Goal: Ask a question

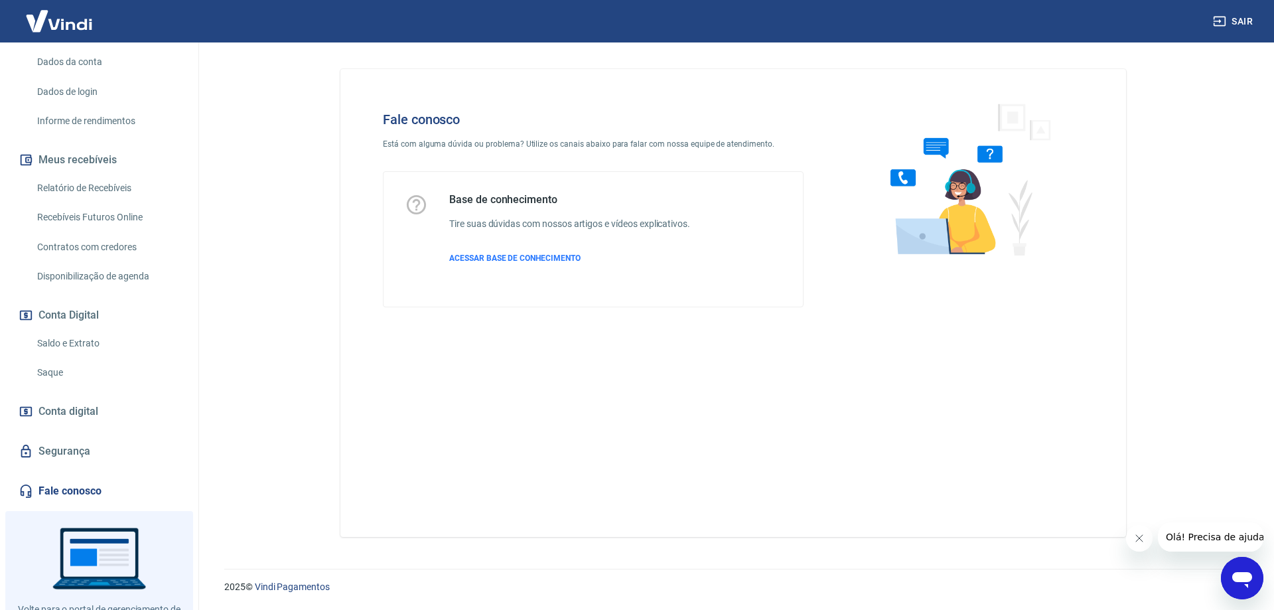
scroll to position [243, 0]
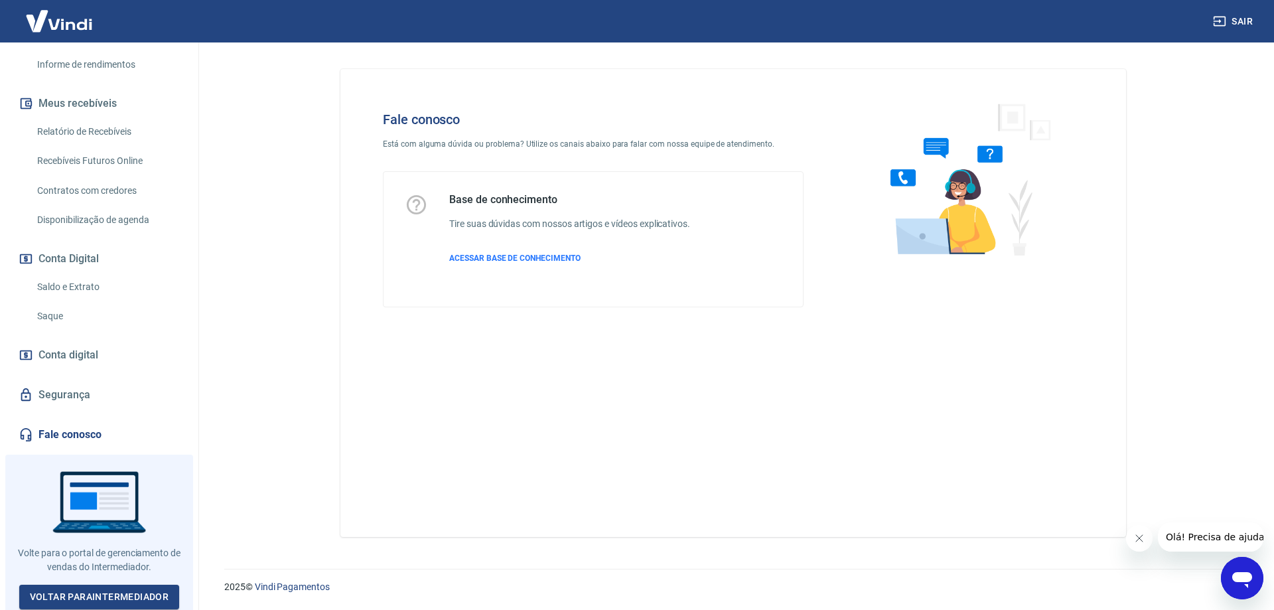
click at [1248, 574] on icon "Abrir janela de mensagens" at bounding box center [1242, 580] width 20 height 16
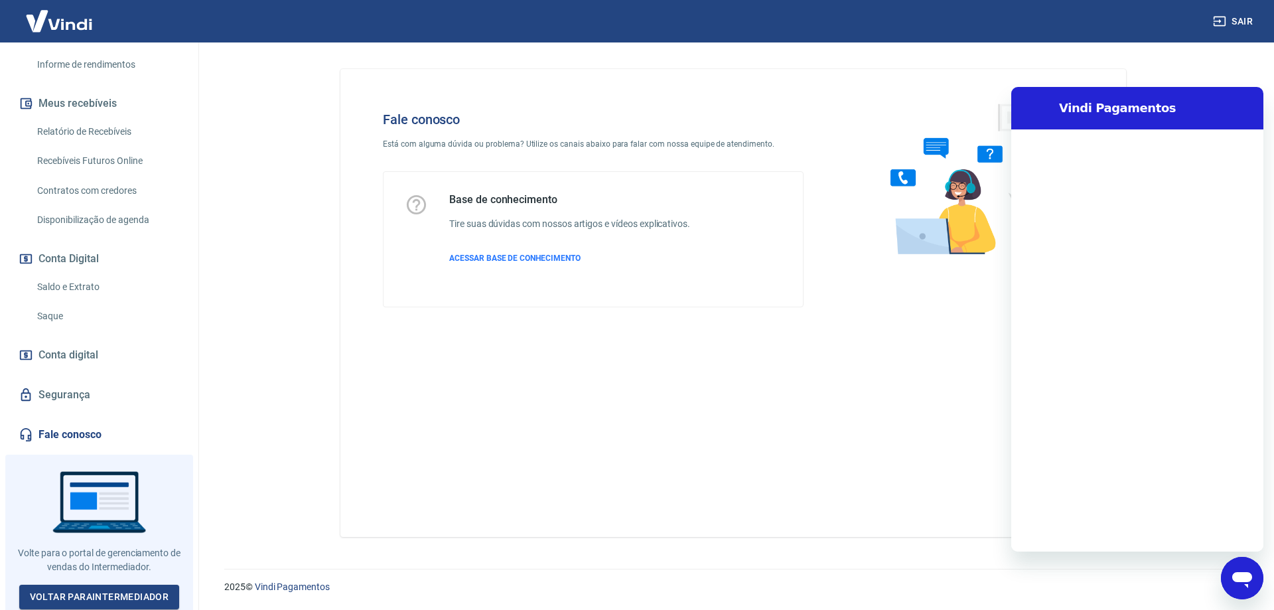
scroll to position [0, 0]
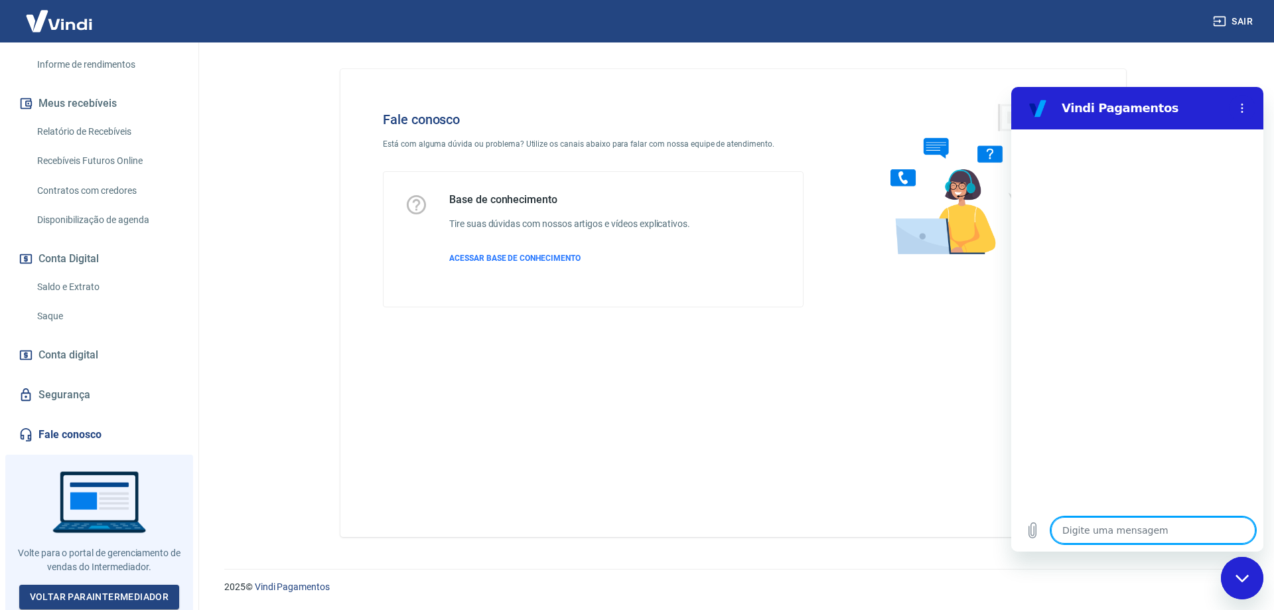
click at [1128, 538] on textarea at bounding box center [1153, 530] width 204 height 27
type textarea "B"
type textarea "x"
type textarea "Bo"
type textarea "x"
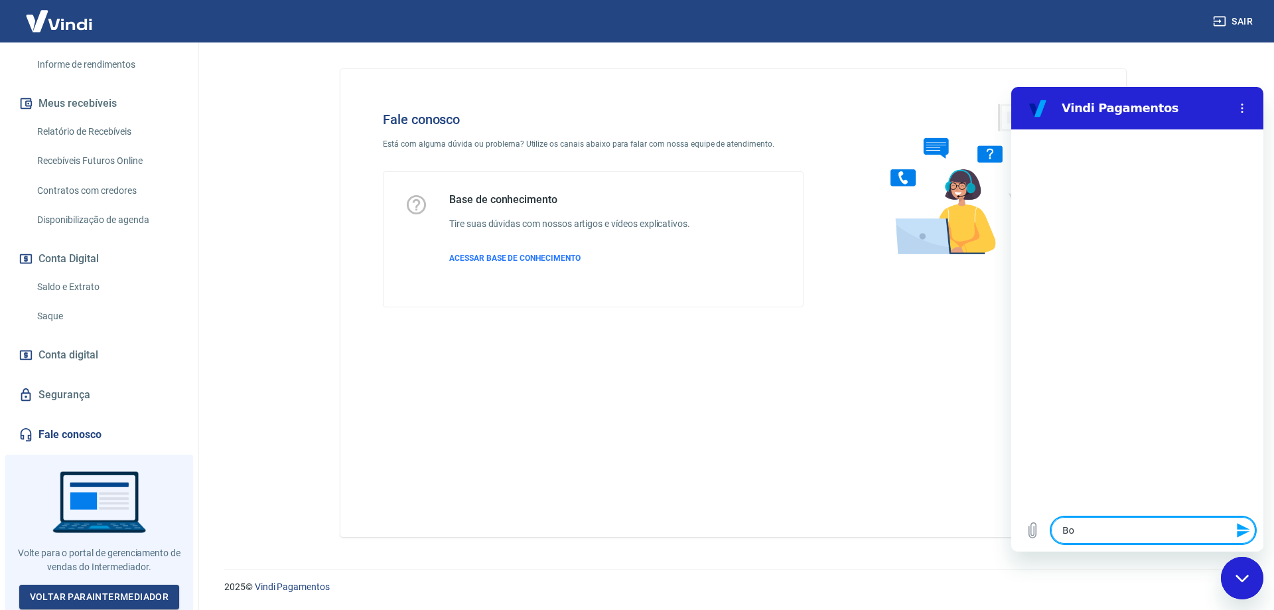
type textarea "Boa"
type textarea "x"
type textarea "Boa"
type textarea "x"
type textarea "Boa t"
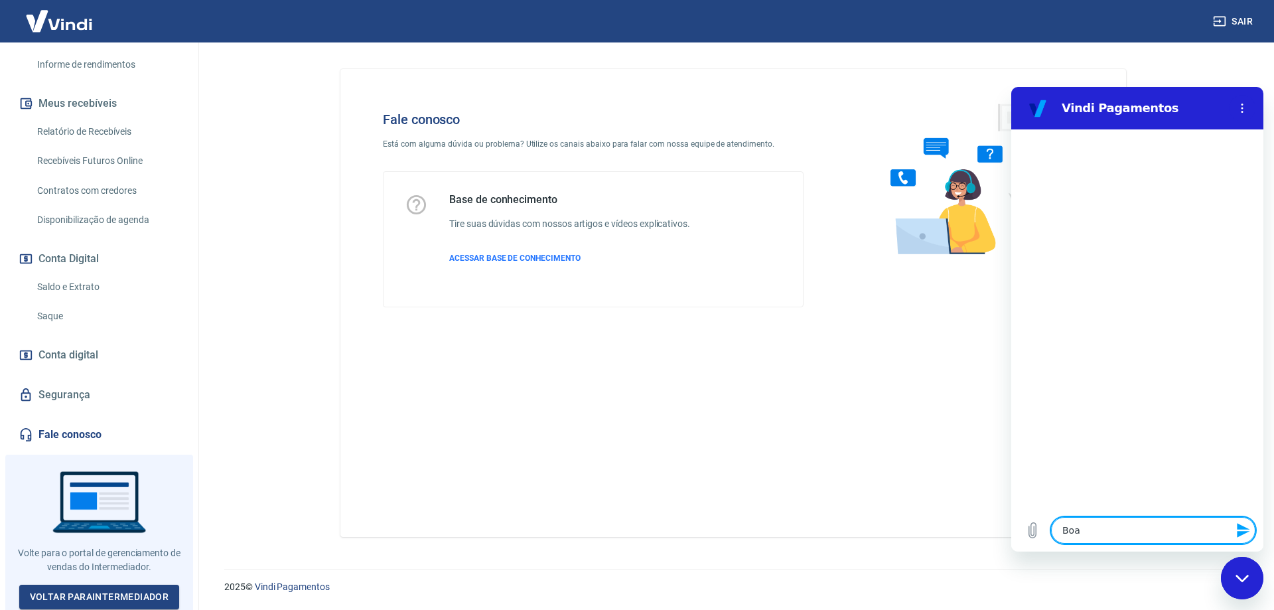
type textarea "x"
type textarea "Boa ta"
type textarea "x"
type textarea "Boa tar"
type textarea "x"
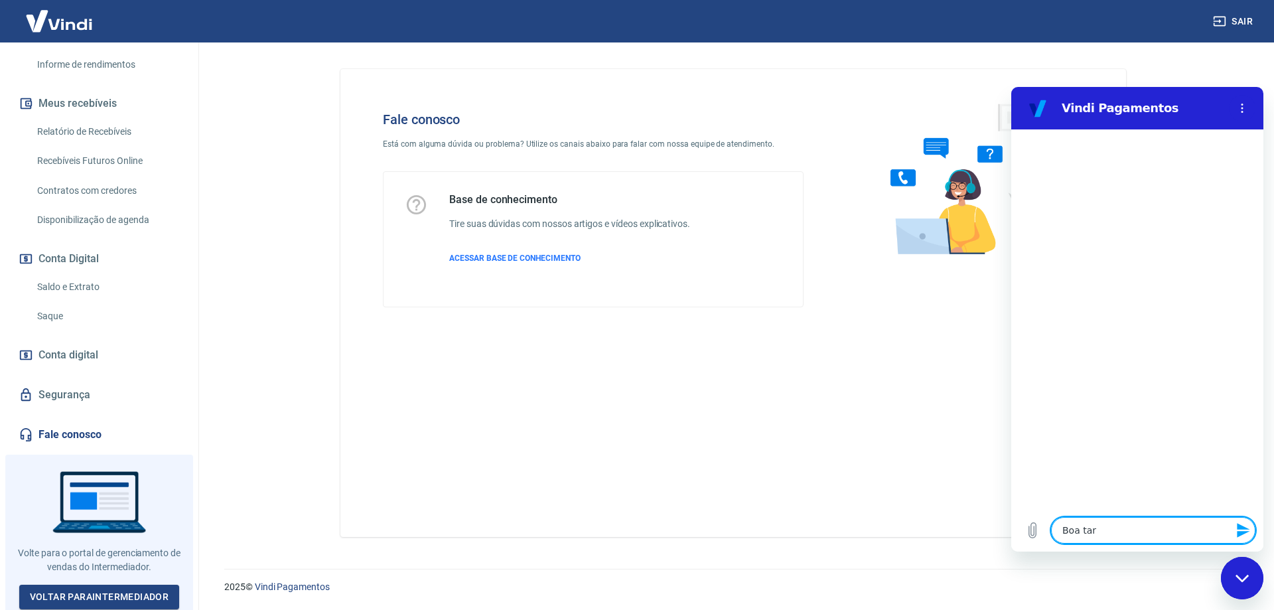
type textarea "Boa tard"
type textarea "x"
type textarea "Boa tarde"
type textarea "x"
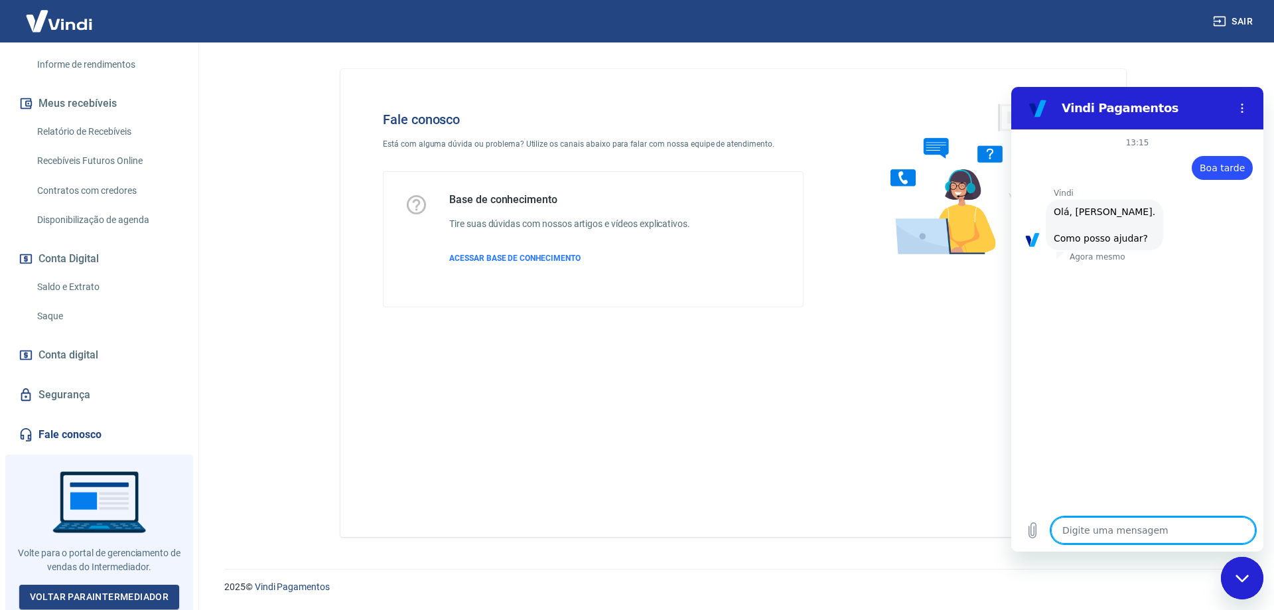
scroll to position [31, 0]
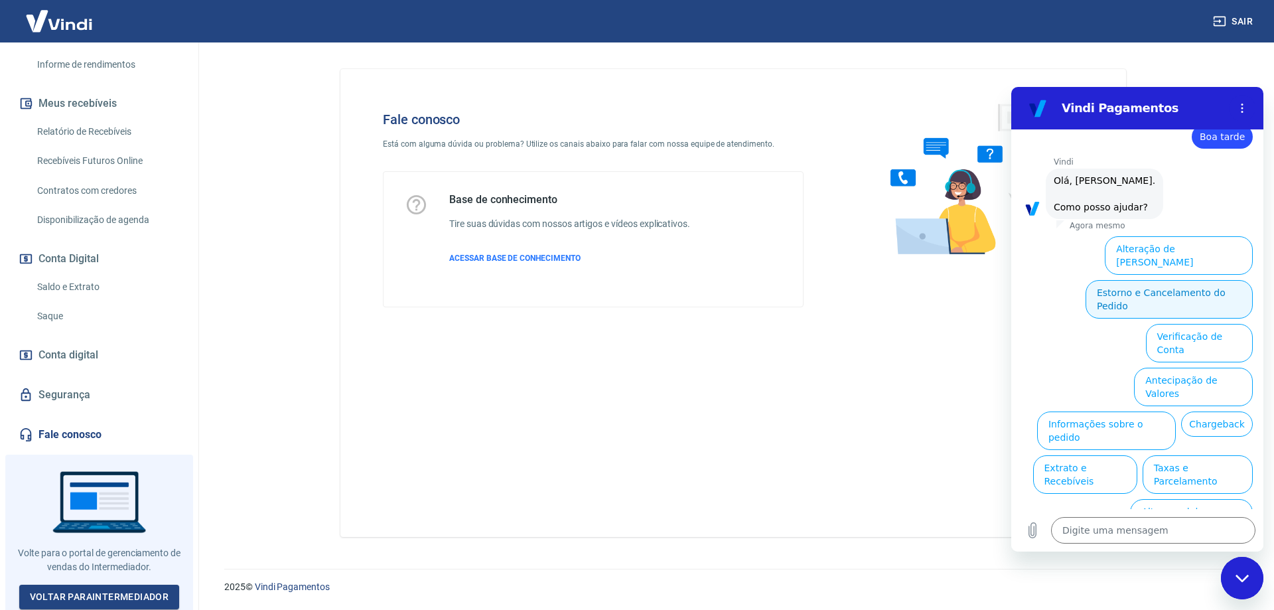
click at [1153, 280] on button "Estorno e Cancelamento do Pedido" at bounding box center [1168, 299] width 167 height 38
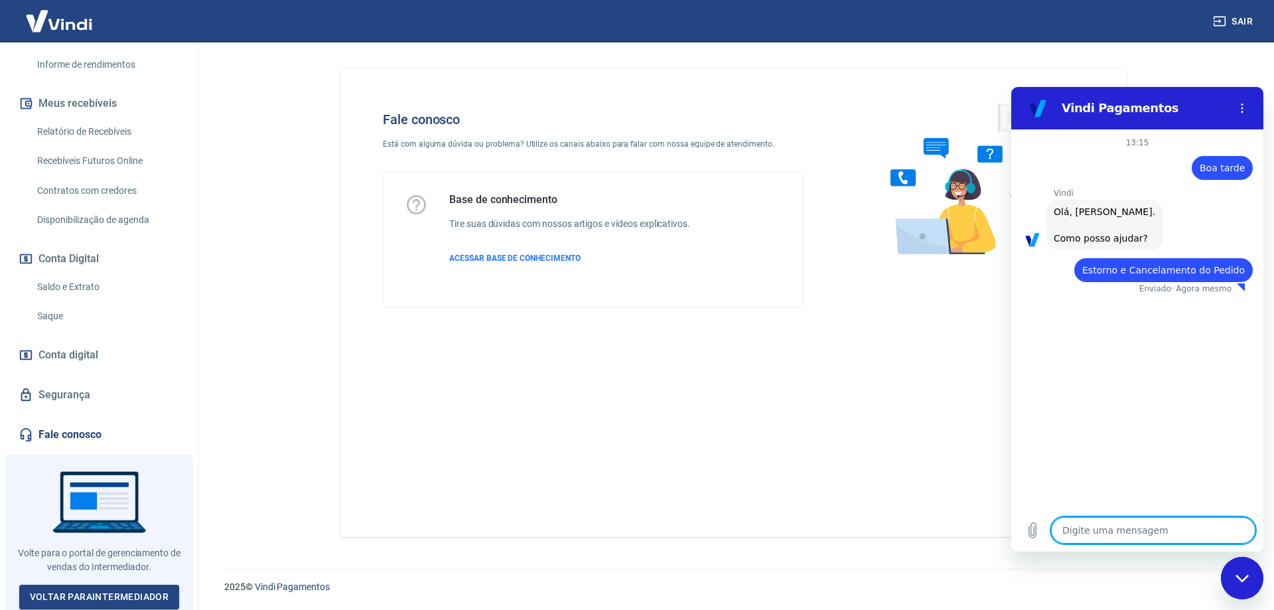
type textarea "x"
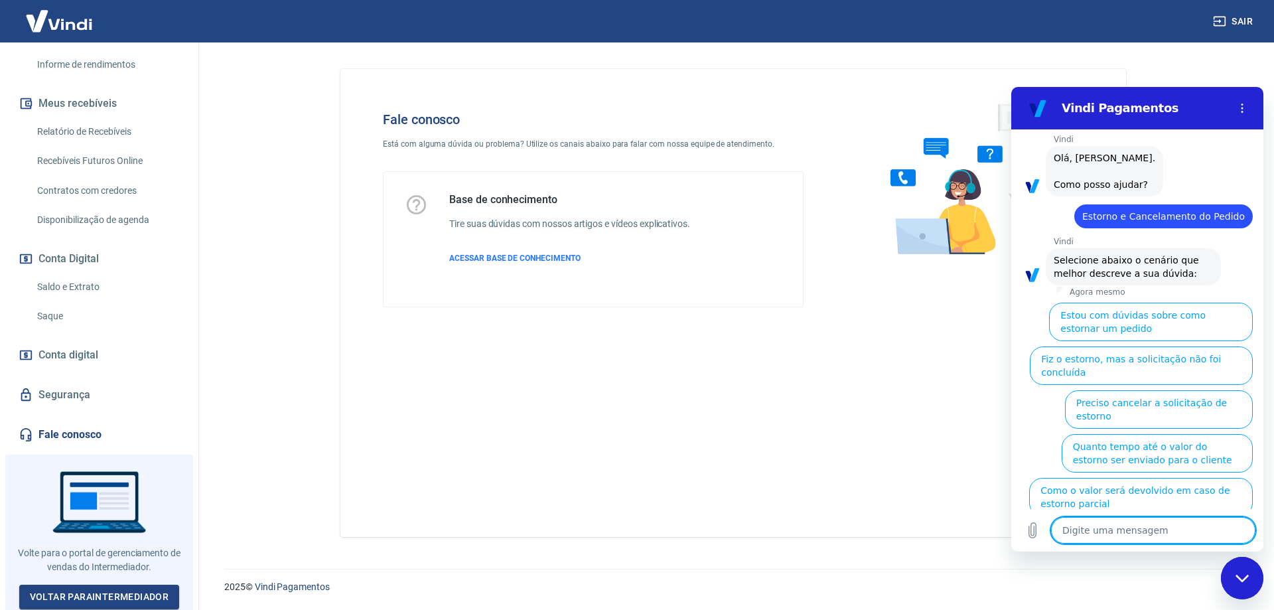
scroll to position [68, 0]
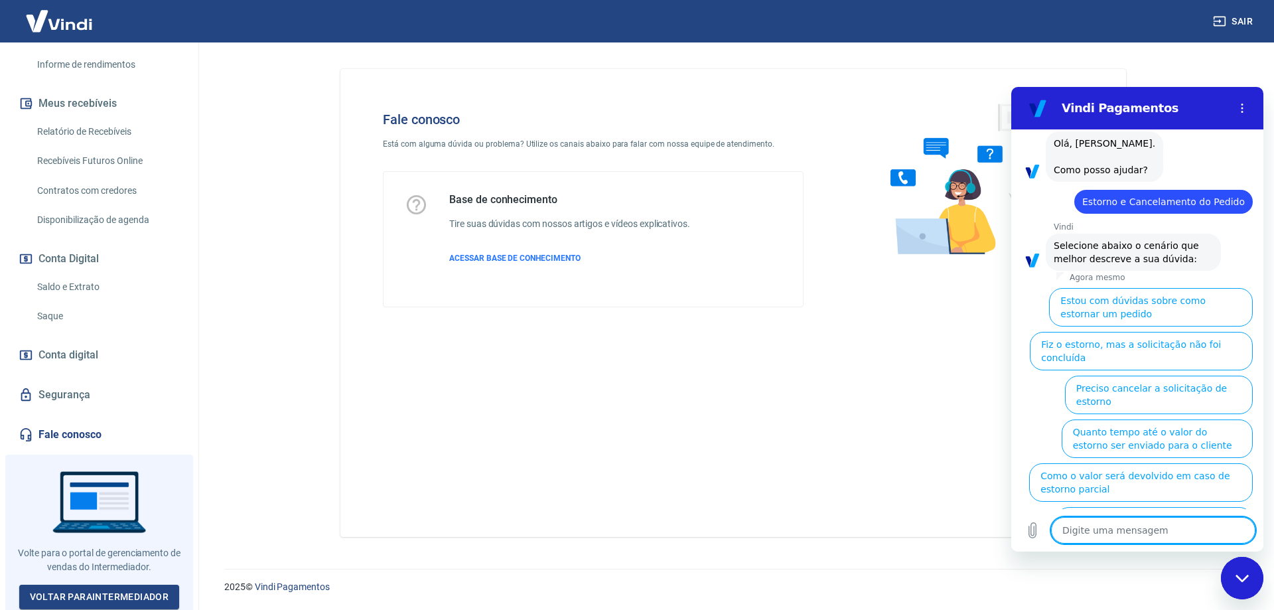
type textarea "f"
type textarea "x"
type textarea "fa"
type textarea "x"
type textarea "fal"
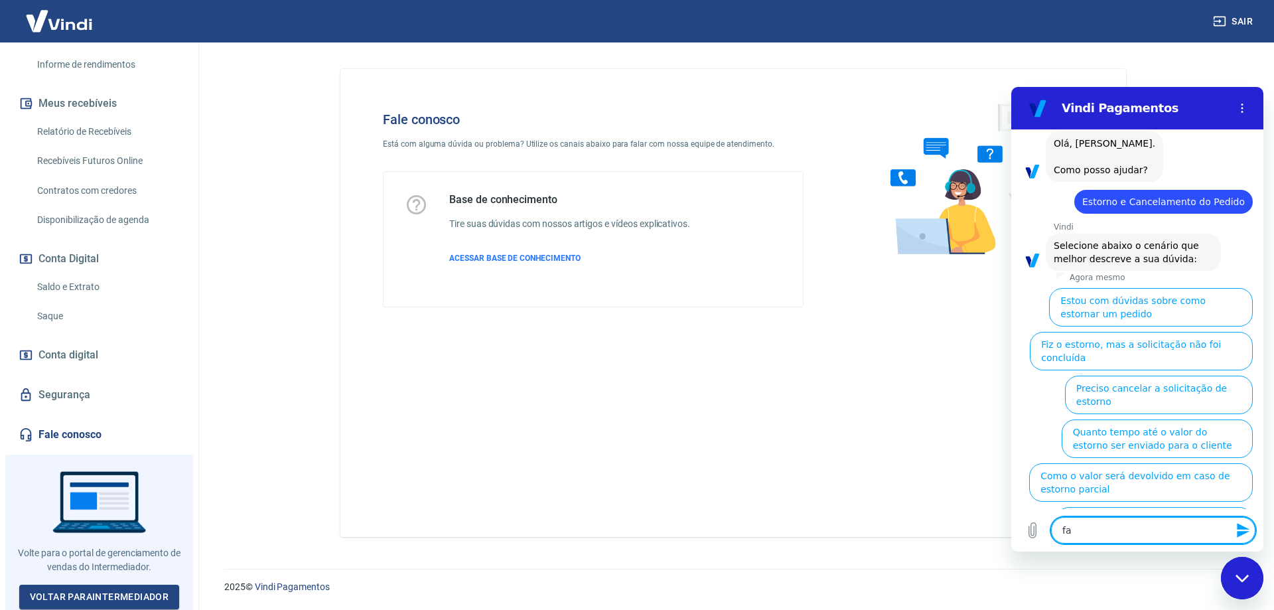
type textarea "x"
type textarea "fala"
type textarea "x"
type textarea "falar"
type textarea "x"
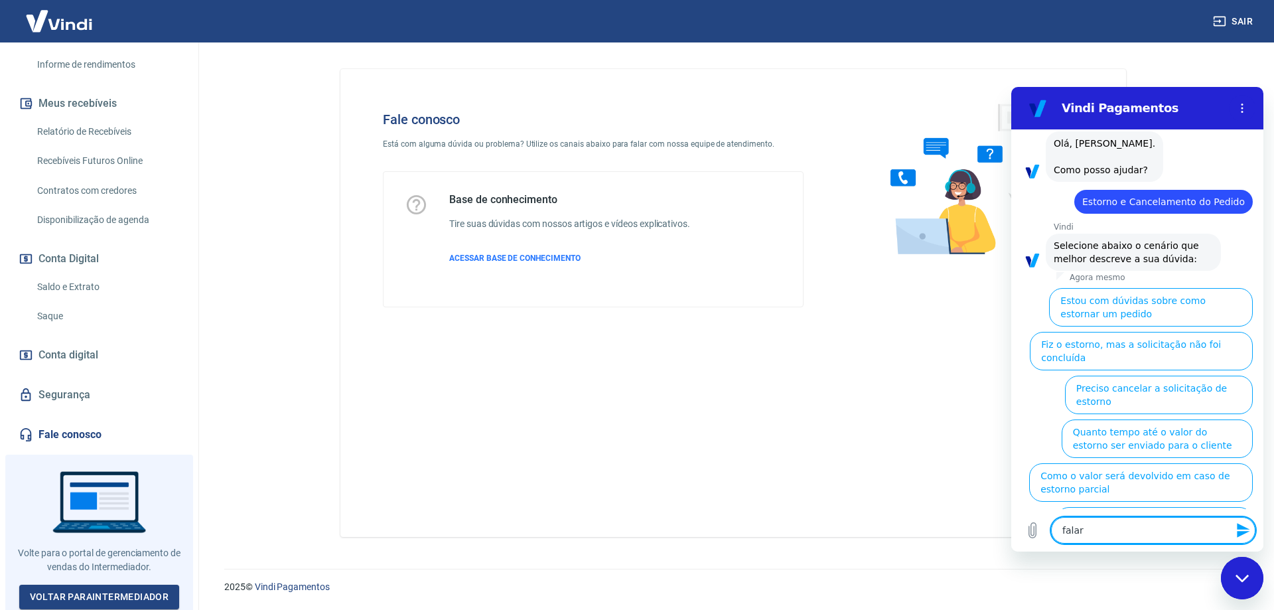
type textarea "falar"
type textarea "x"
type textarea "falar c"
type textarea "x"
type textarea "falar co"
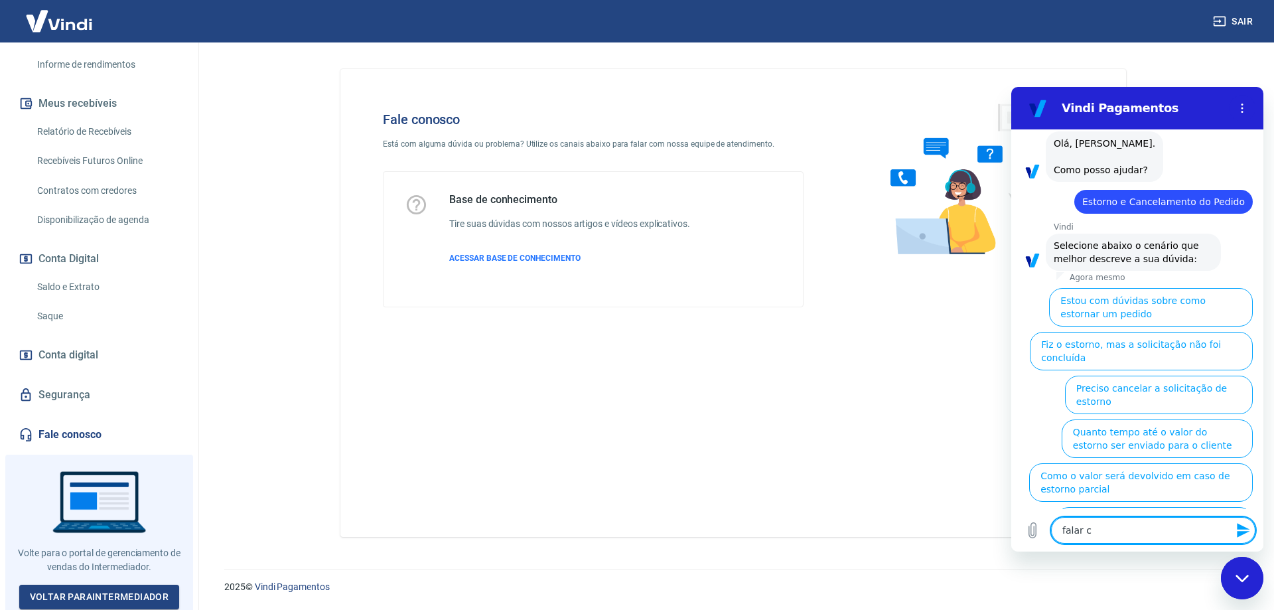
type textarea "x"
type textarea "falar com"
type textarea "x"
type textarea "falar com"
type textarea "x"
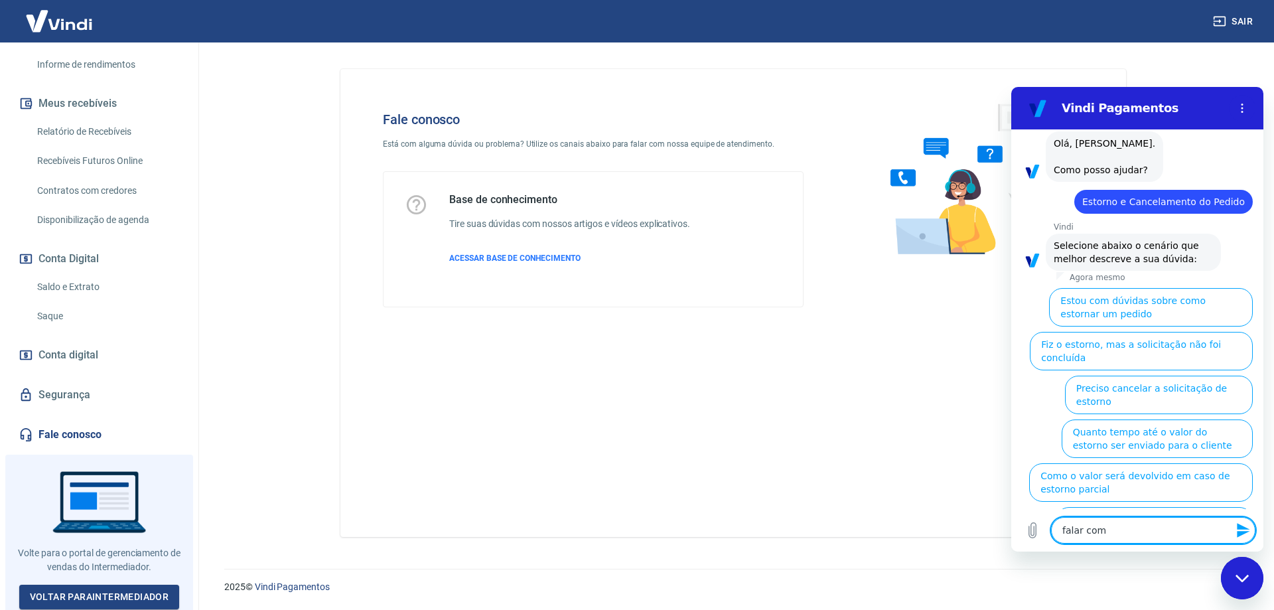
type textarea "falar com a"
type textarea "x"
type textarea "falar com a"
type textarea "x"
type textarea "falar com a t"
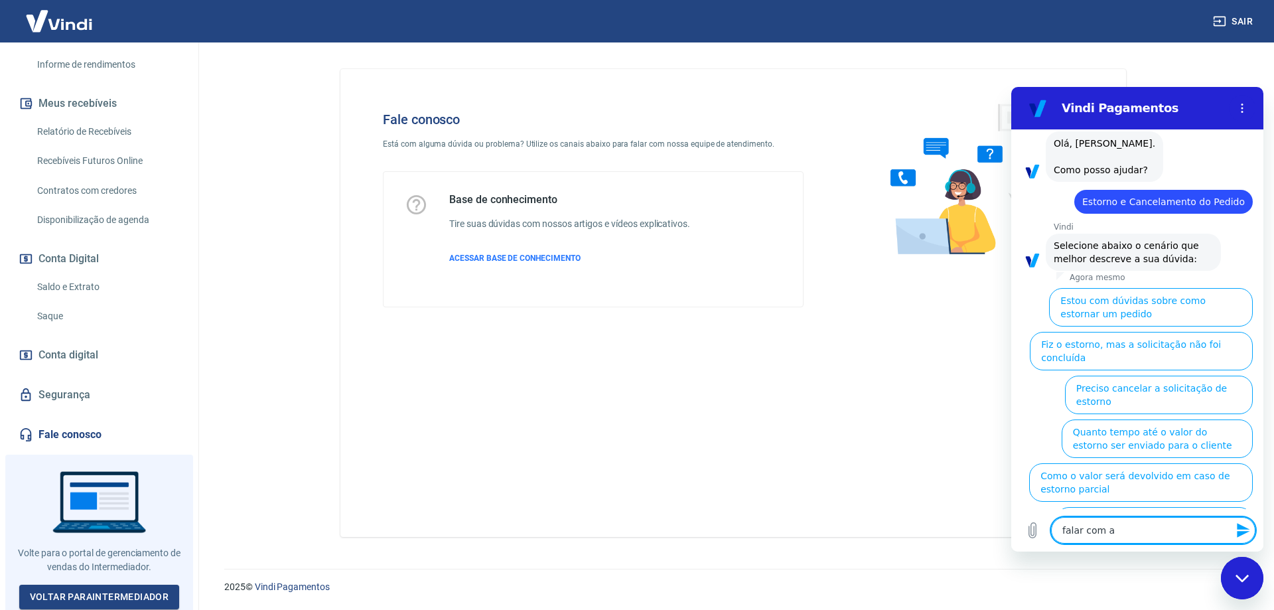
type textarea "x"
type textarea "falar com a te"
type textarea "x"
type textarea "falar com a ten"
type textarea "x"
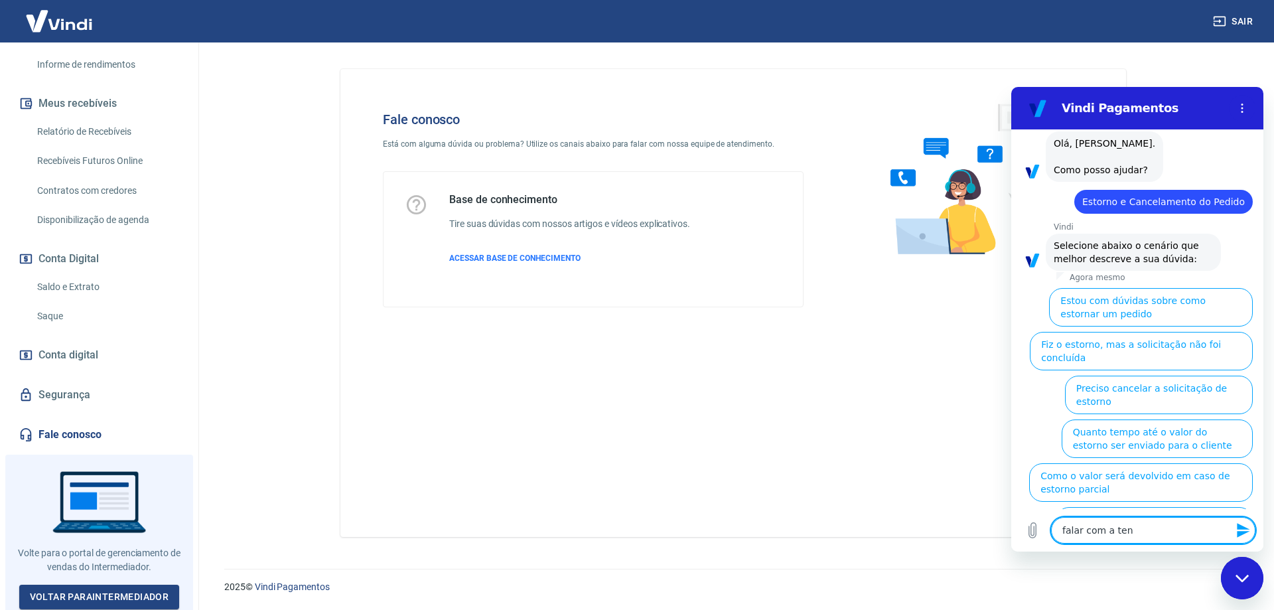
type textarea "falar com a tend"
type textarea "x"
type textarea "falar com a tende"
type textarea "x"
type textarea "falar com a tenden"
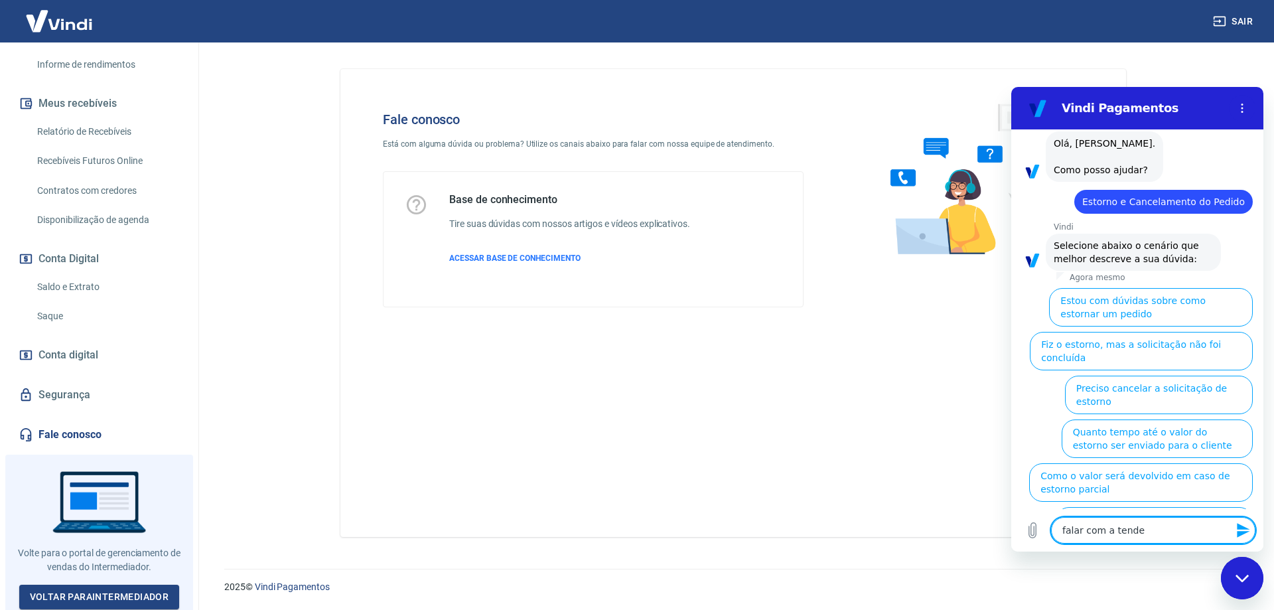
type textarea "x"
type textarea "falar com a tendent"
type textarea "x"
type textarea "falar com a tendente"
type textarea "x"
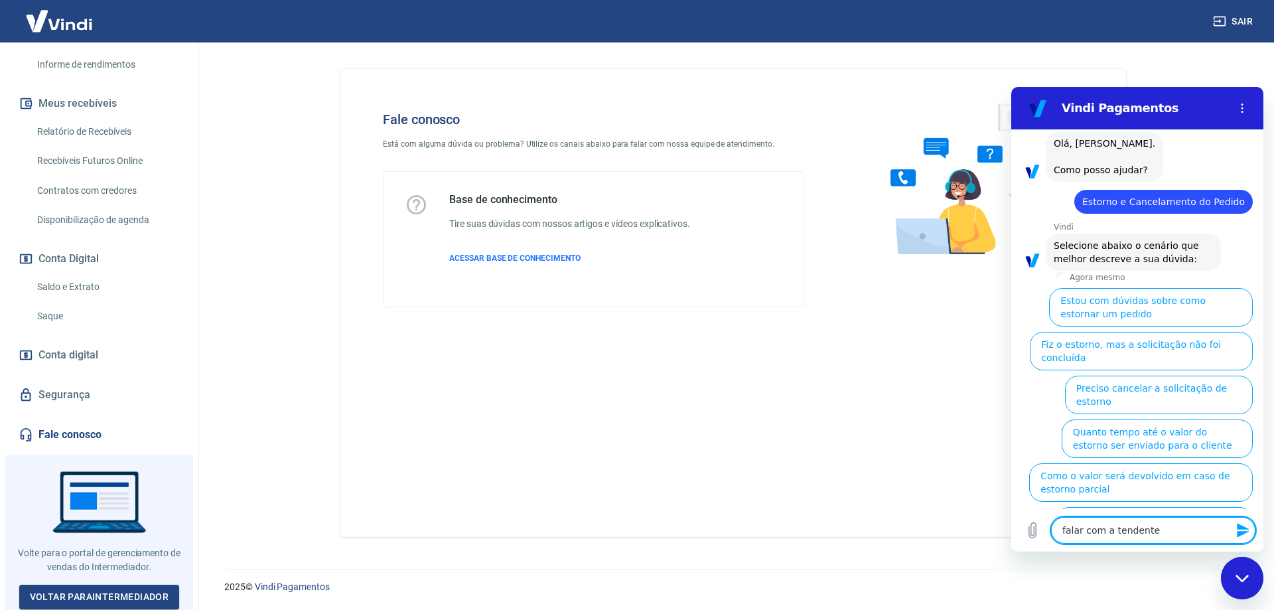
type textarea "falar com a tendent"
type textarea "x"
type textarea "falar com a tenden"
type textarea "x"
type textarea "falar com a tende"
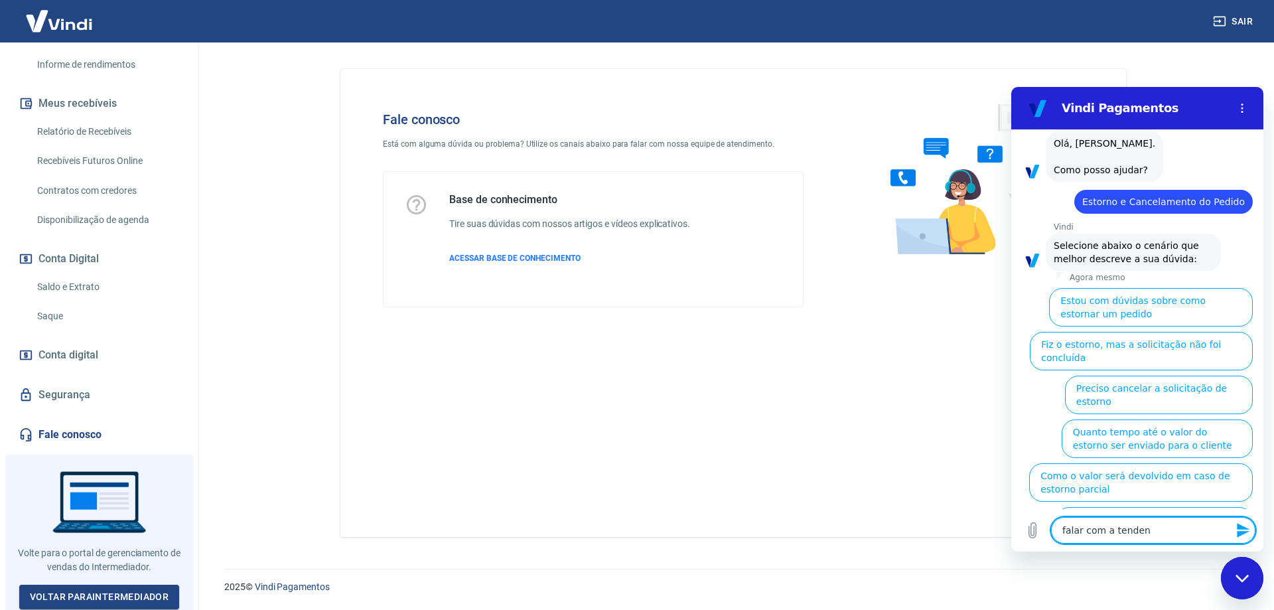
type textarea "x"
type textarea "falar com a tend"
type textarea "x"
type textarea "falar com a ten"
type textarea "x"
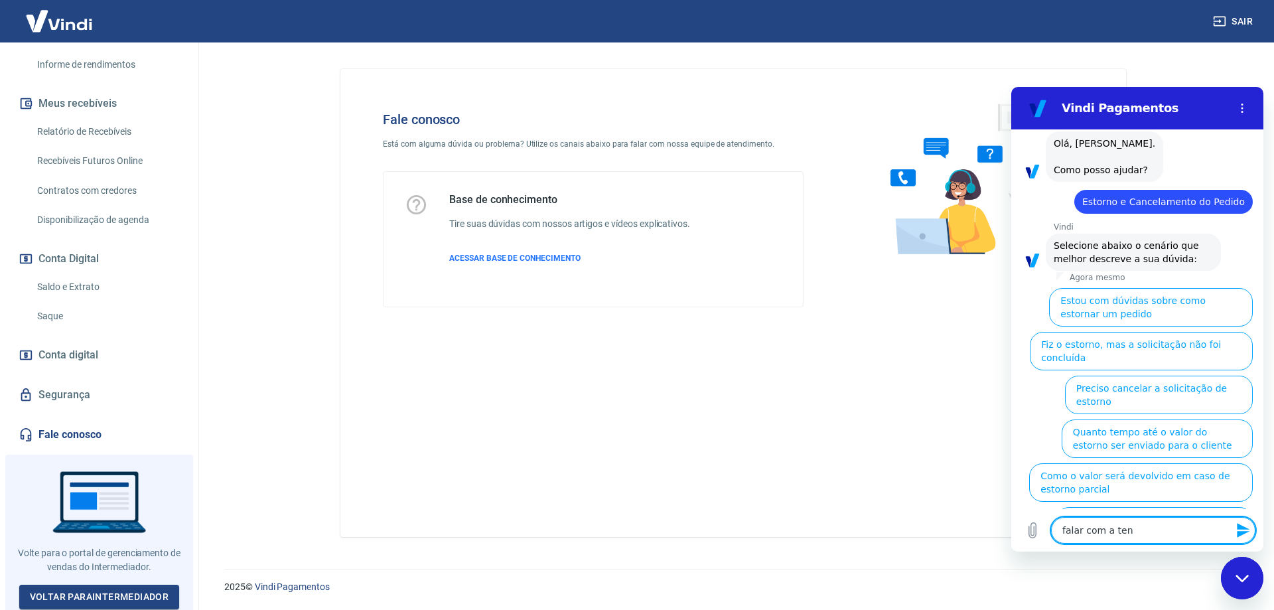
type textarea "falar com a te"
type textarea "x"
type textarea "falar com a t"
type textarea "x"
type textarea "falar com a"
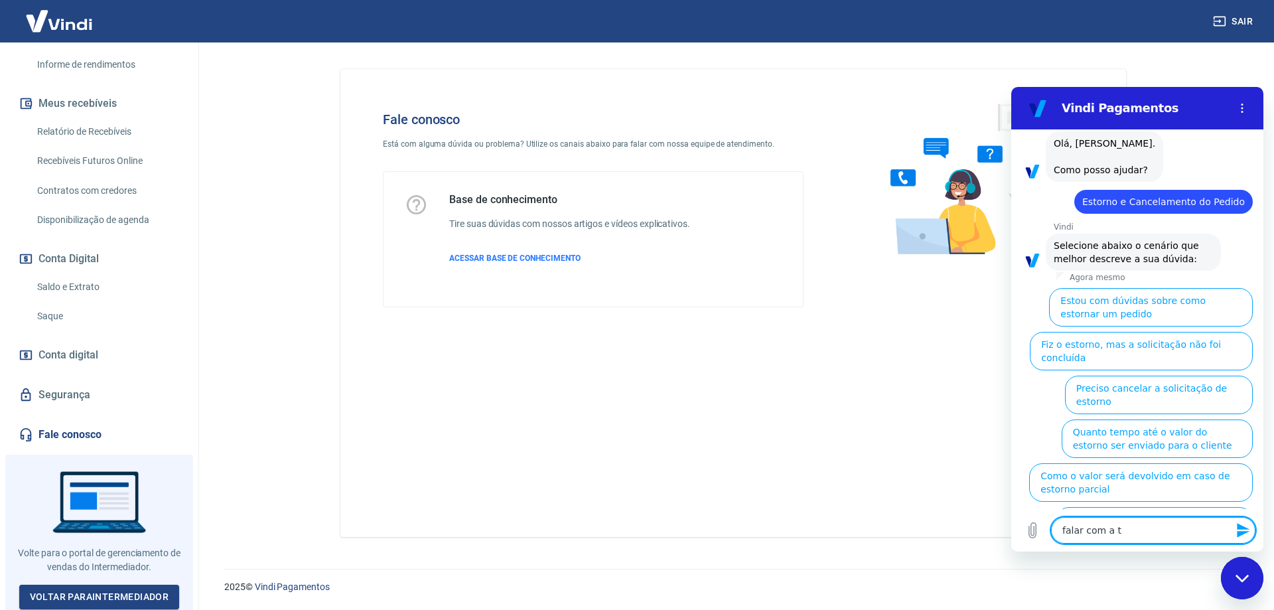
type textarea "x"
type textarea "falar com a"
type textarea "x"
type textarea "falar com at"
type textarea "x"
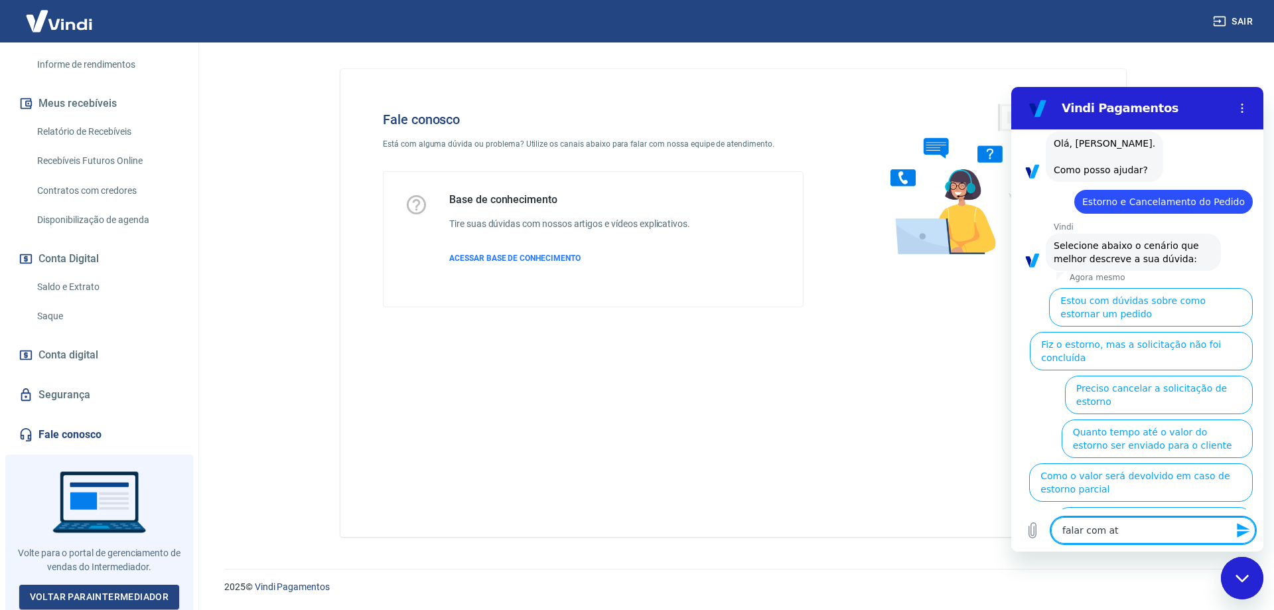
type textarea "falar com ate"
type textarea "x"
type textarea "falar com [GEOGRAPHIC_DATA]"
type textarea "x"
type textarea "falar com atend"
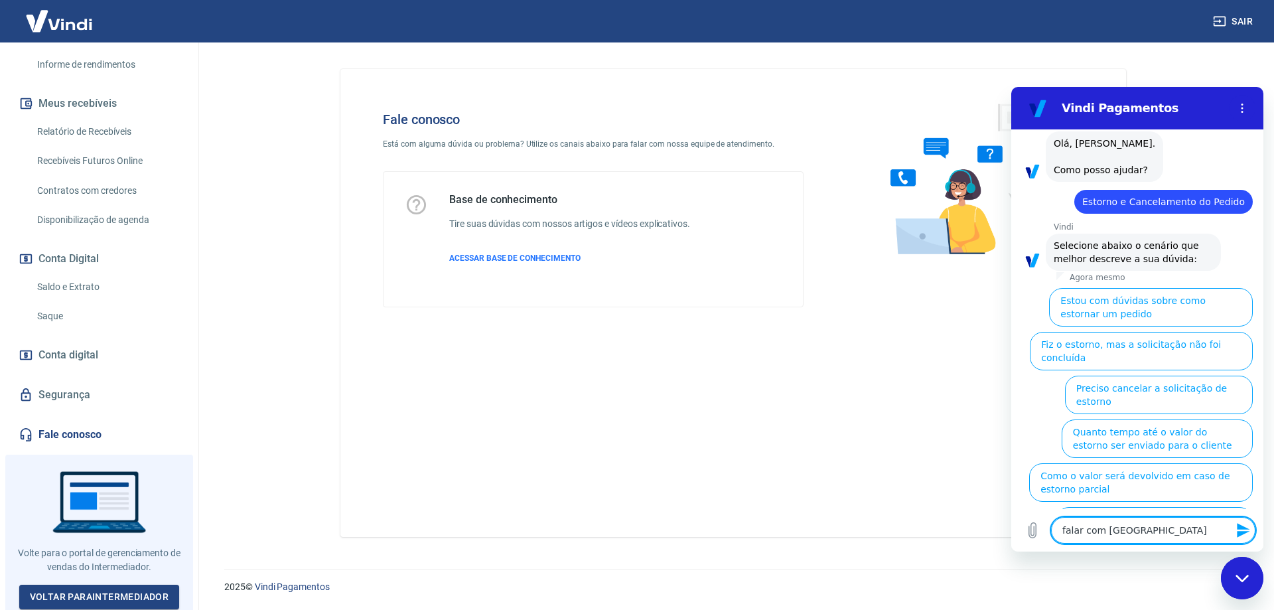
type textarea "x"
type textarea "falar com atende"
type textarea "x"
type textarea "falar com atenden"
type textarea "x"
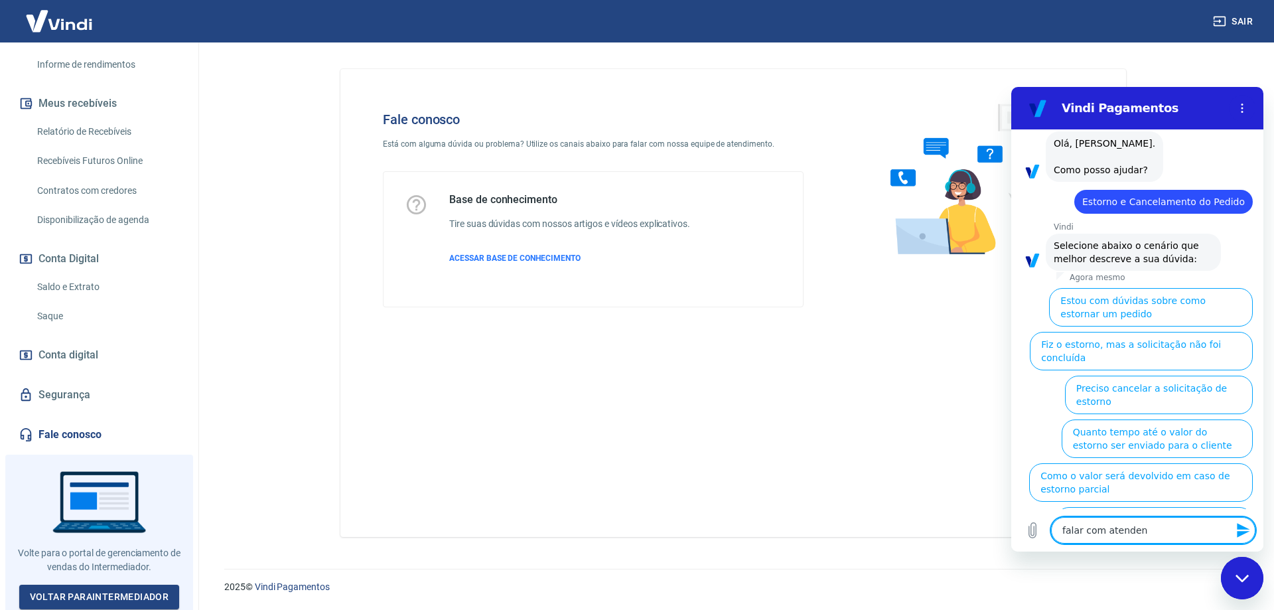
type textarea "falar com atendent"
type textarea "x"
type textarea "falar com atendente"
type textarea "x"
type textarea "falar com atendente"
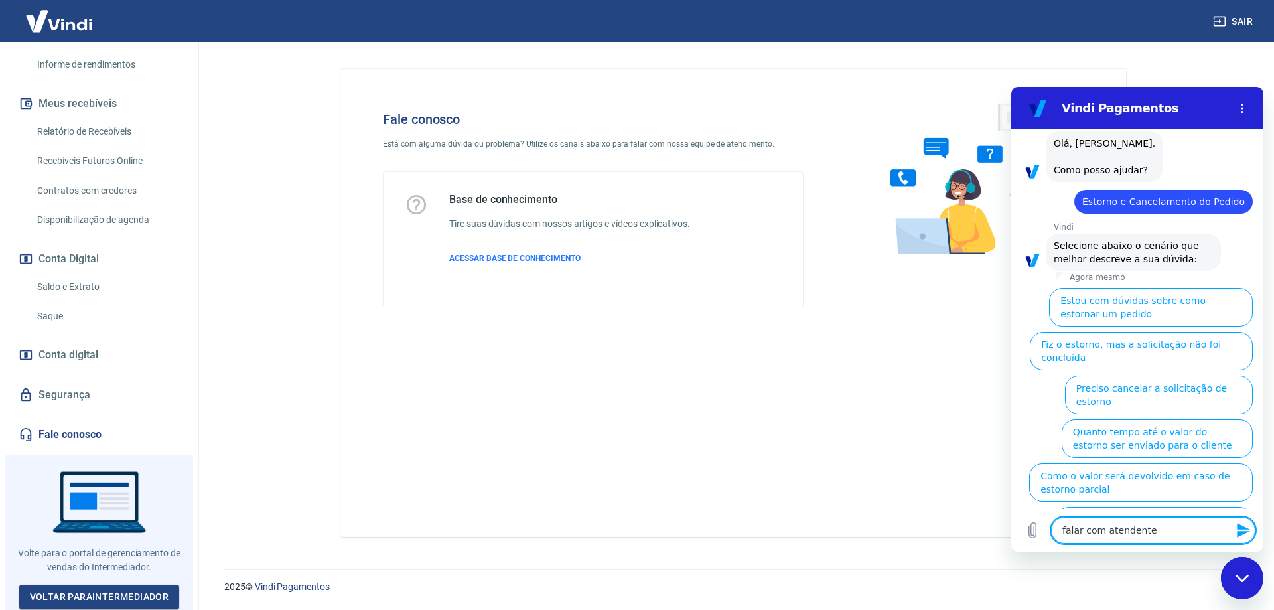
type textarea "x"
type textarea "falar com atendente"
type textarea "x"
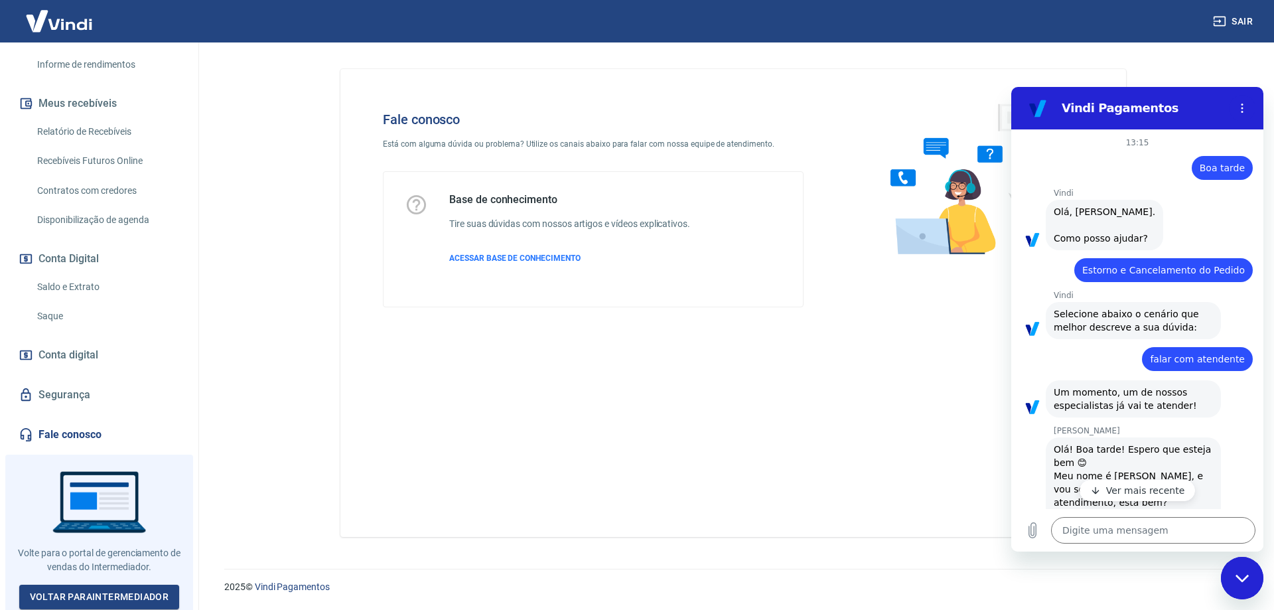
type textarea "x"
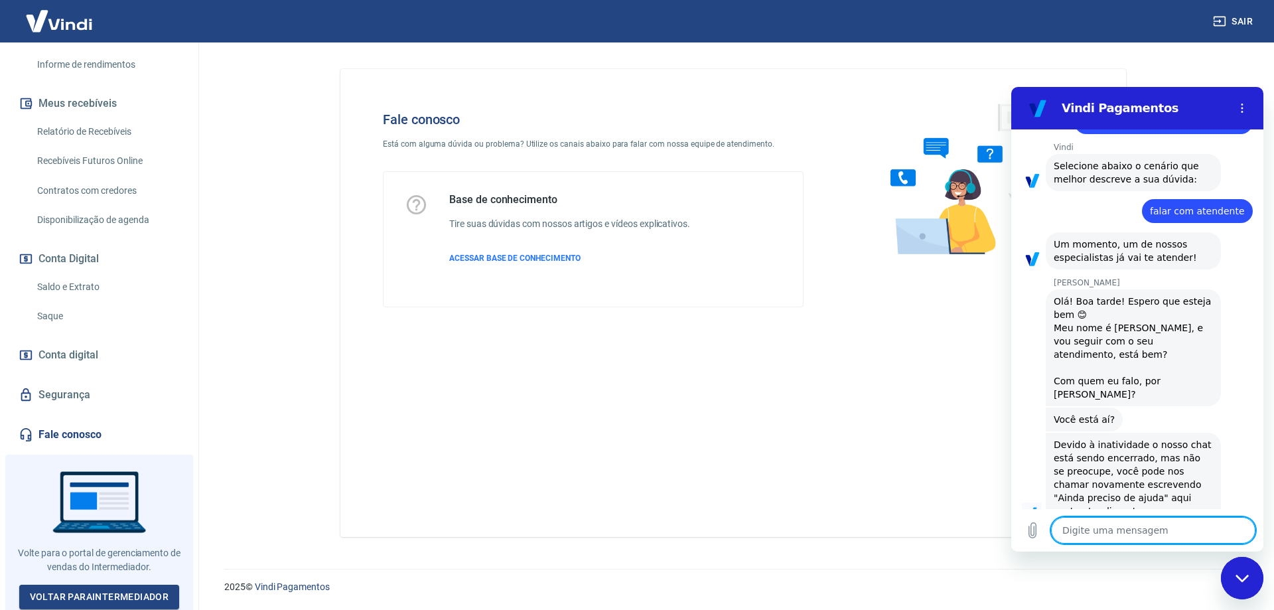
scroll to position [151, 0]
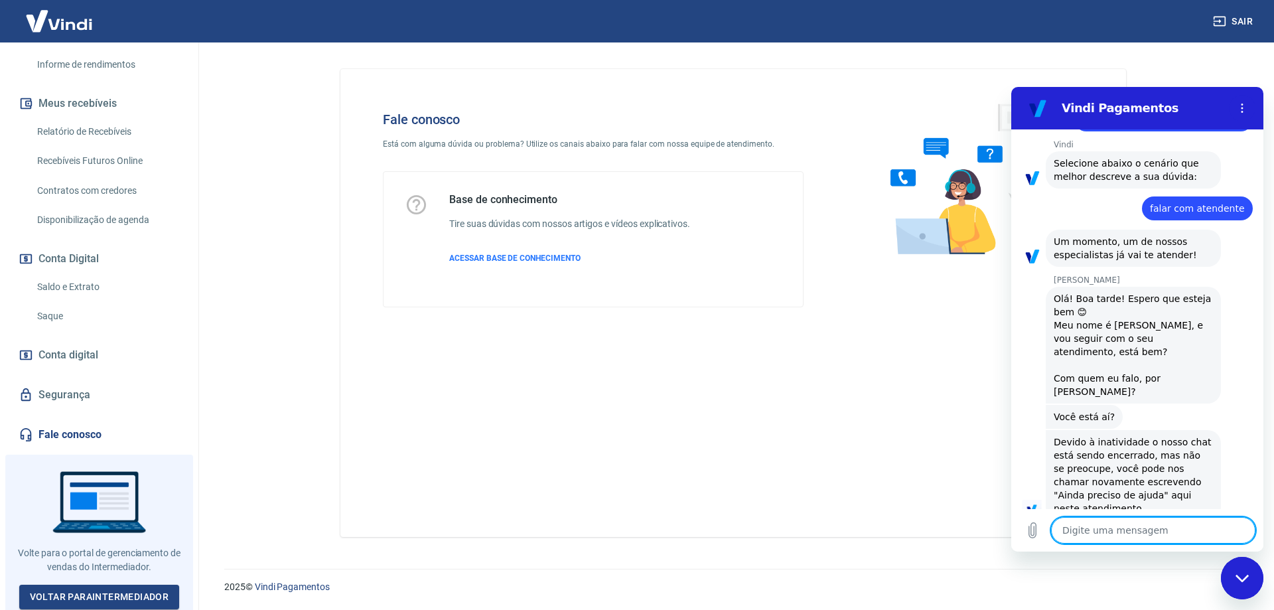
click at [1126, 531] on textarea at bounding box center [1153, 530] width 204 height 27
type textarea "O"
type textarea "x"
type textarea "Ol"
type textarea "x"
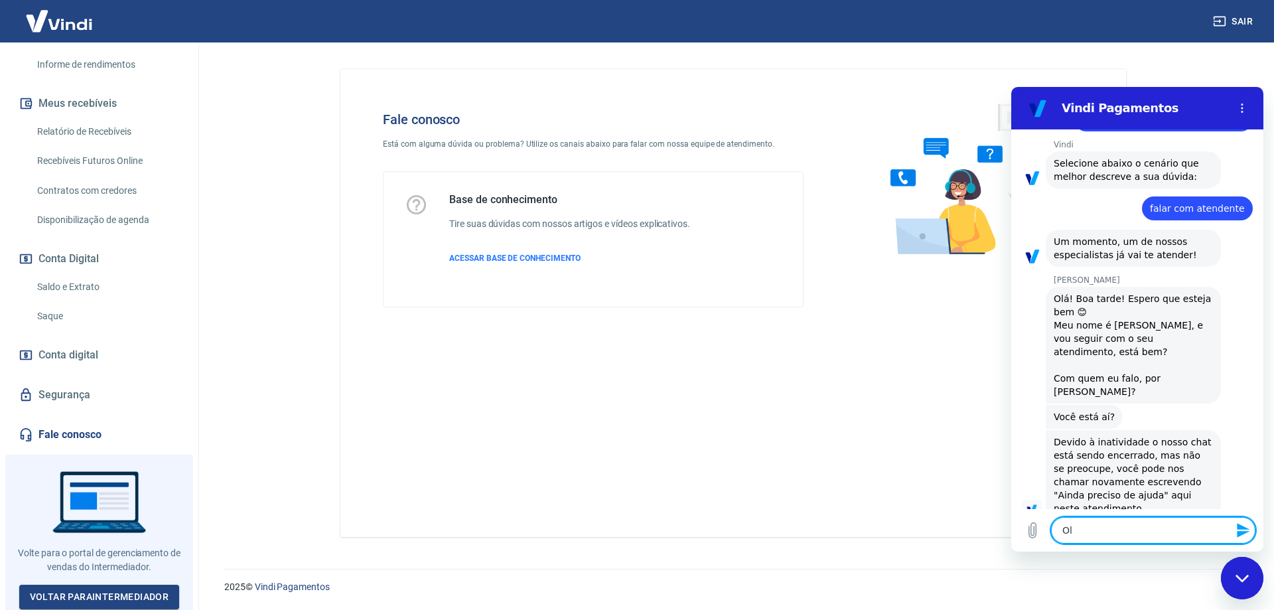
type textarea "Olá"
type textarea "x"
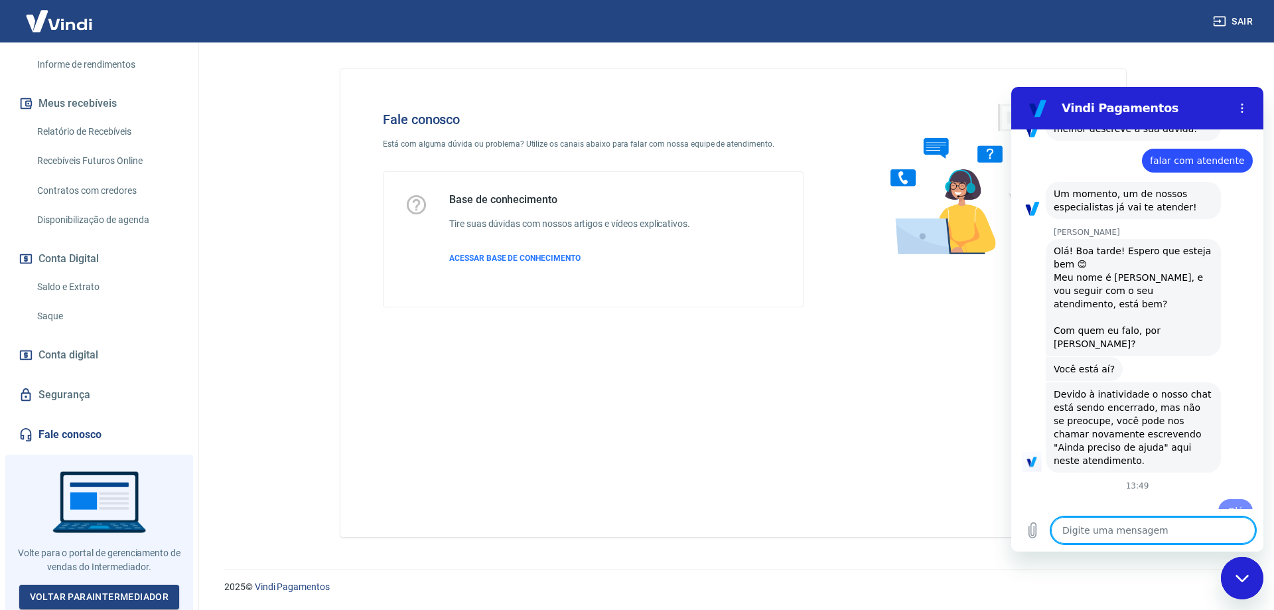
type textarea "x"
type textarea "D"
type textarea "x"
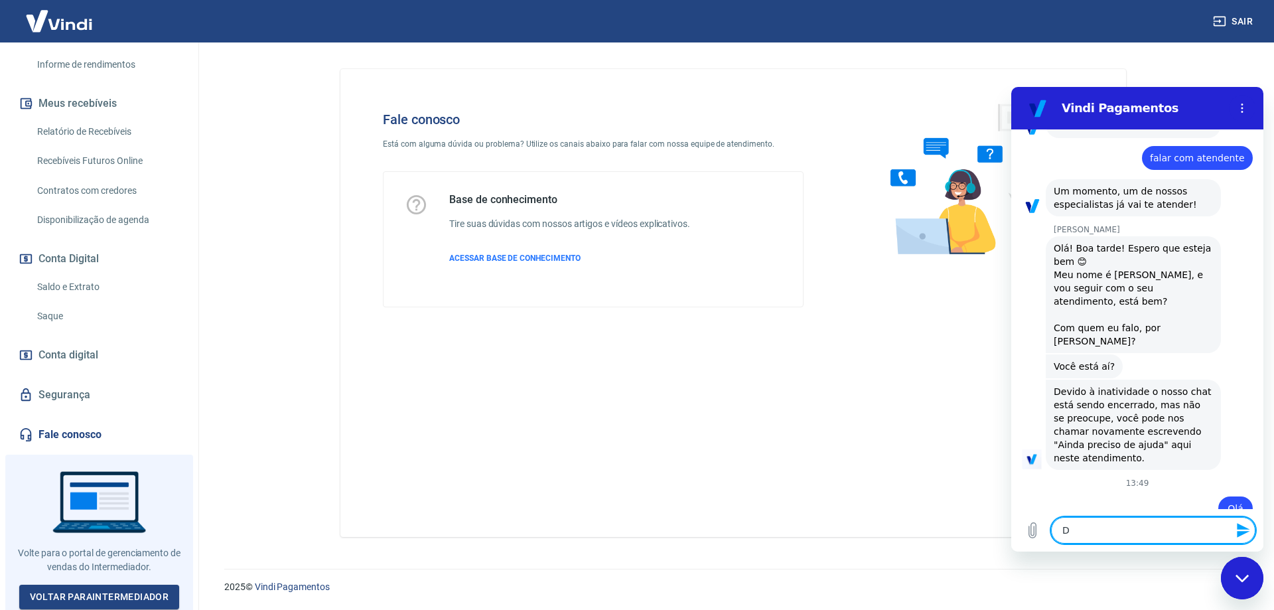
type textarea "Dd"
type textarea "x"
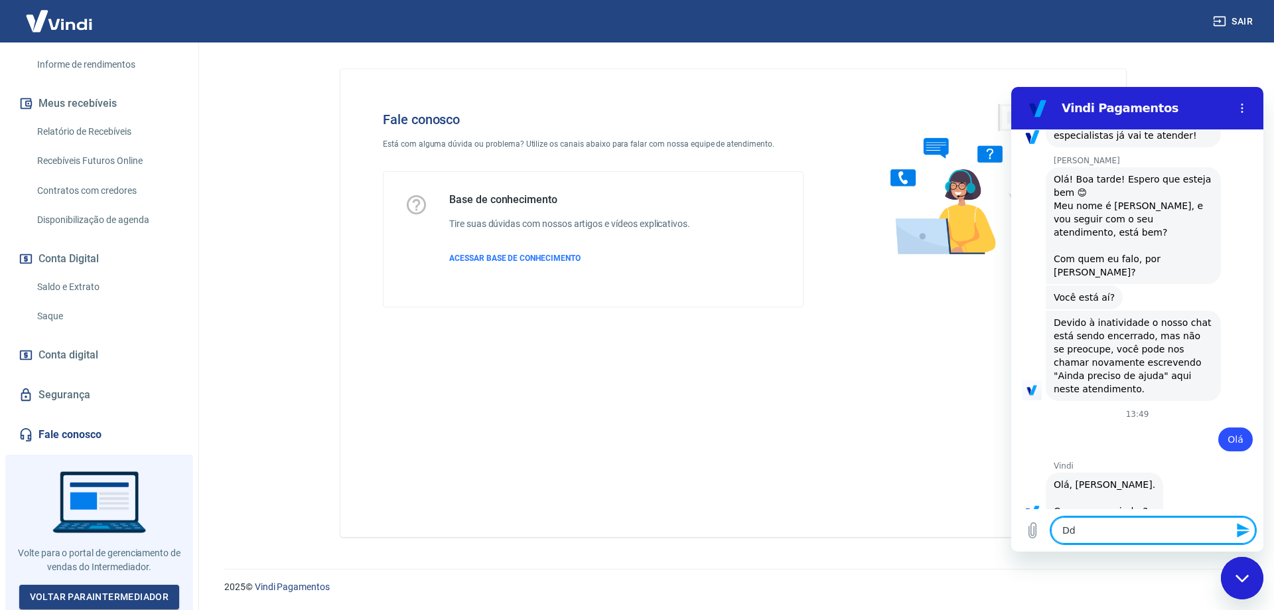
type textarea "D"
type textarea "x"
type textarea "DE"
type textarea "x"
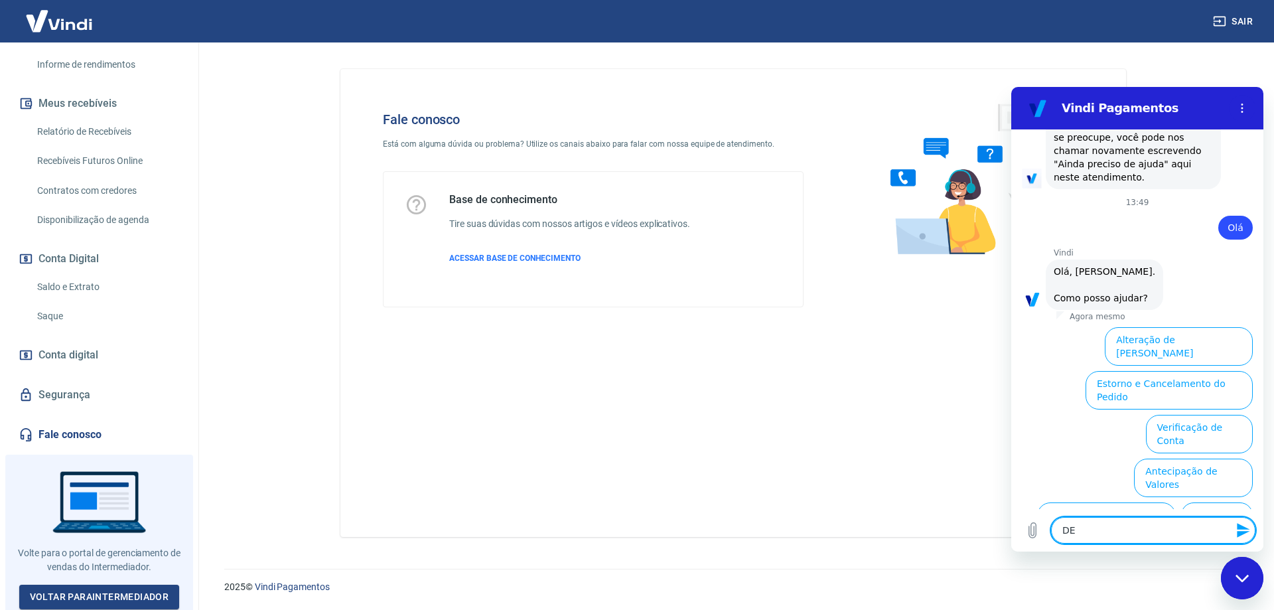
type textarea "D"
type textarea "x"
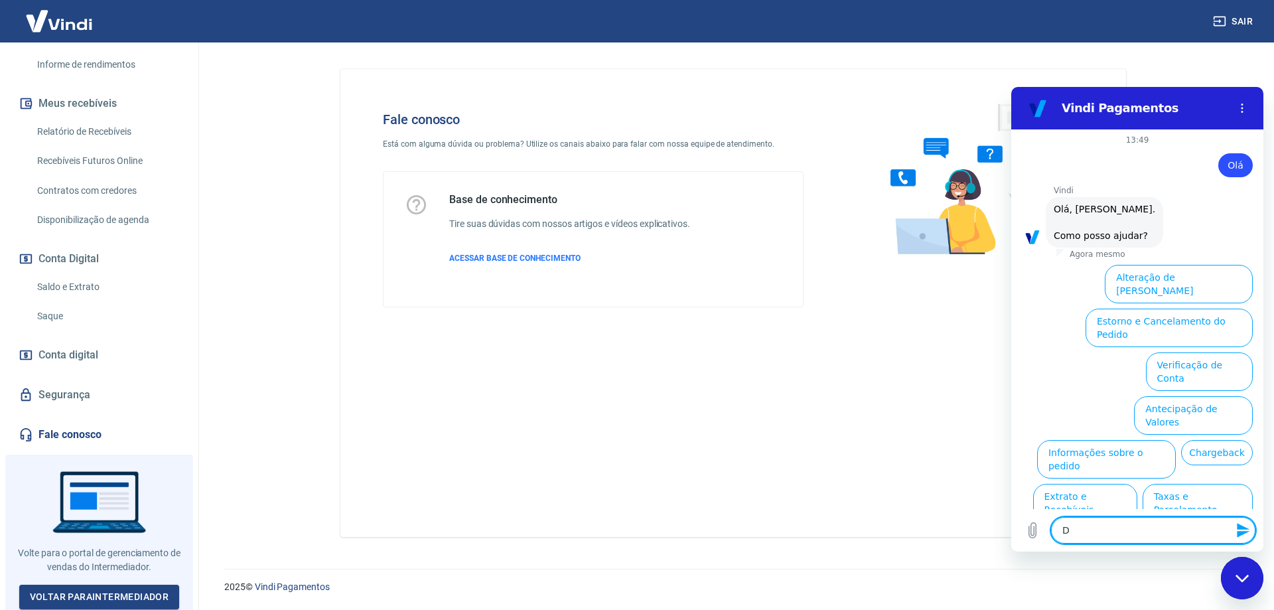
scroll to position [546, 0]
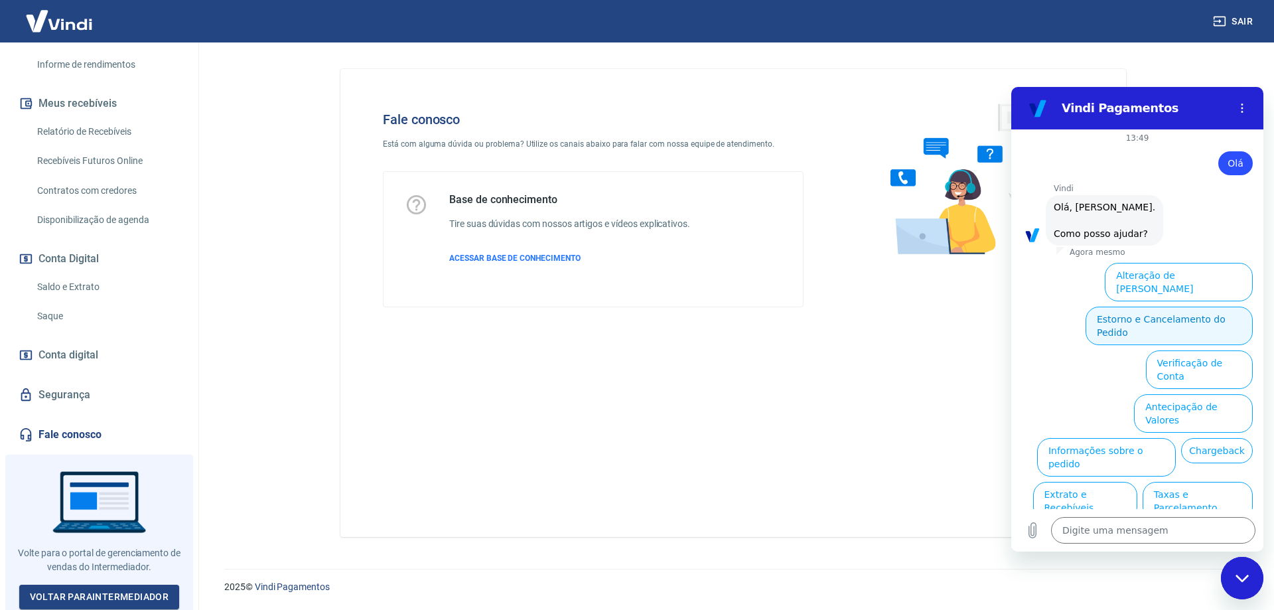
click at [1175, 306] on button "Estorno e Cancelamento do Pedido" at bounding box center [1168, 325] width 167 height 38
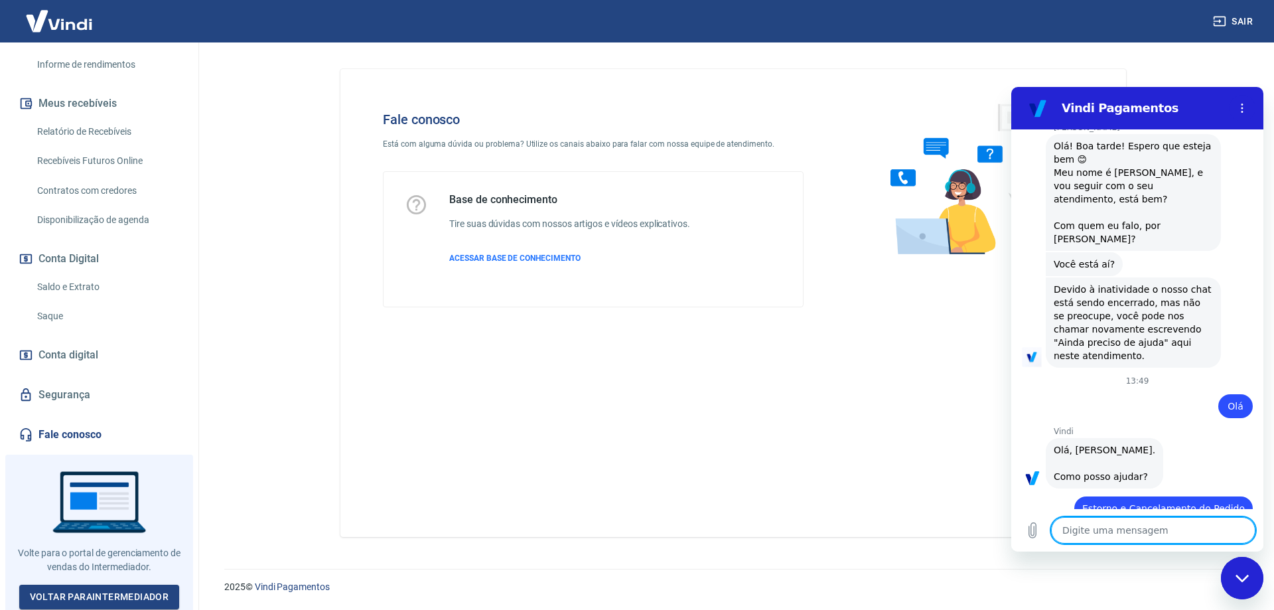
type textarea "x"
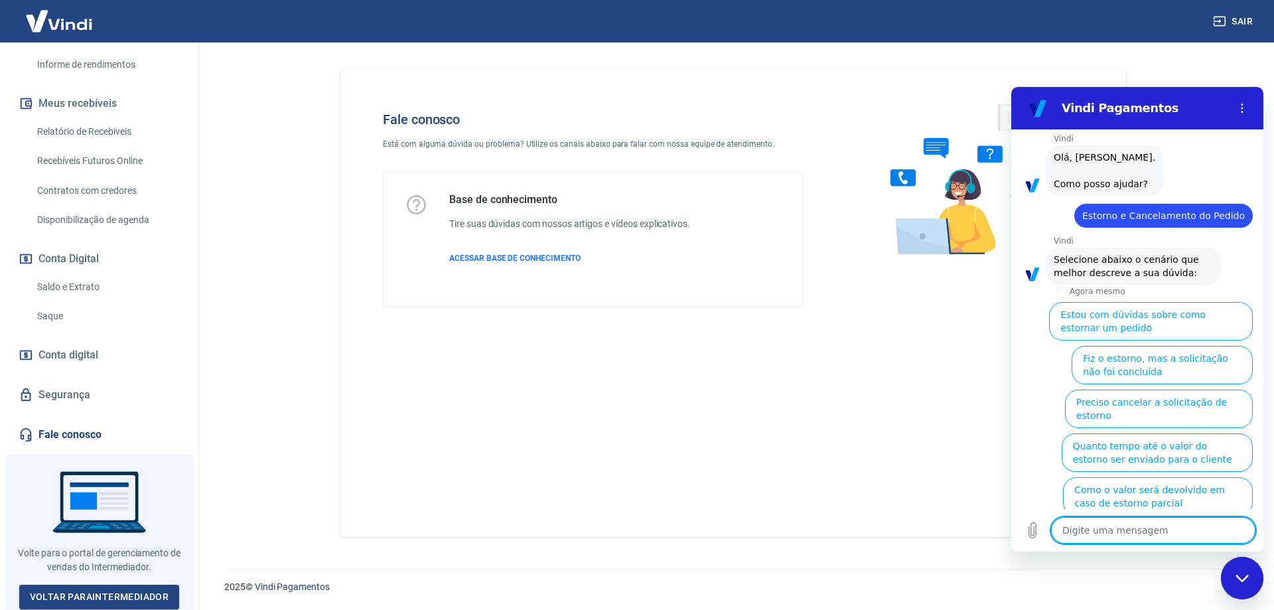
scroll to position [596, 0]
type textarea "f"
type textarea "x"
type textarea "fa"
type textarea "x"
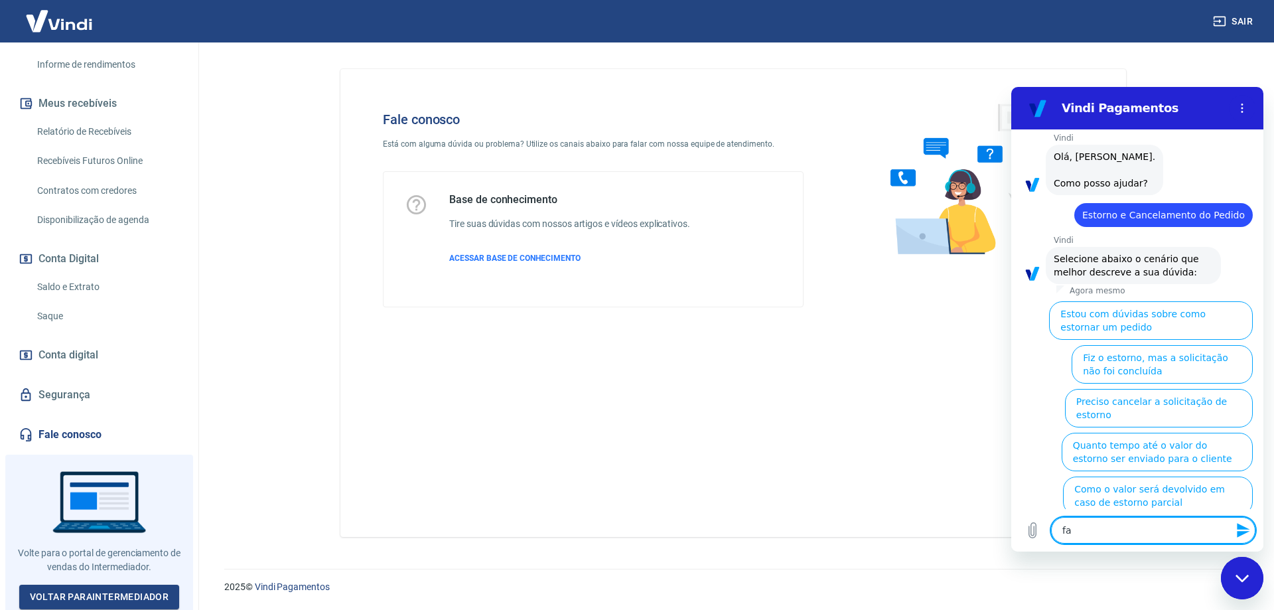
type textarea "fal"
type textarea "x"
type textarea "fala"
type textarea "x"
type textarea "falar"
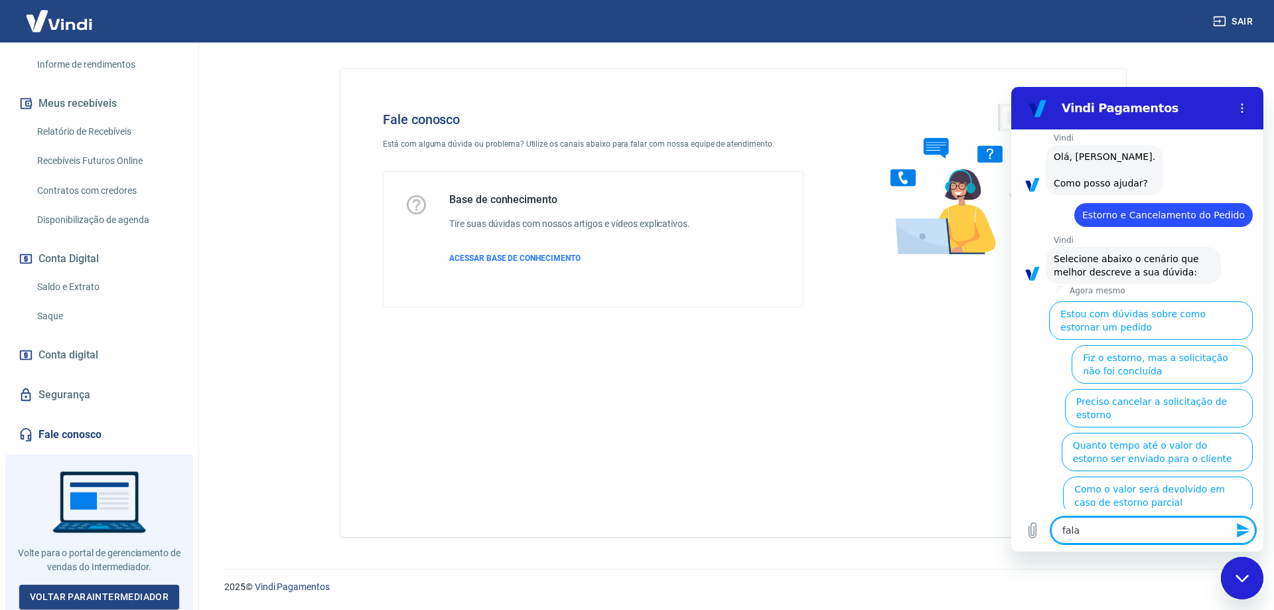
type textarea "x"
type textarea "falar"
type textarea "x"
type textarea "falar c"
type textarea "x"
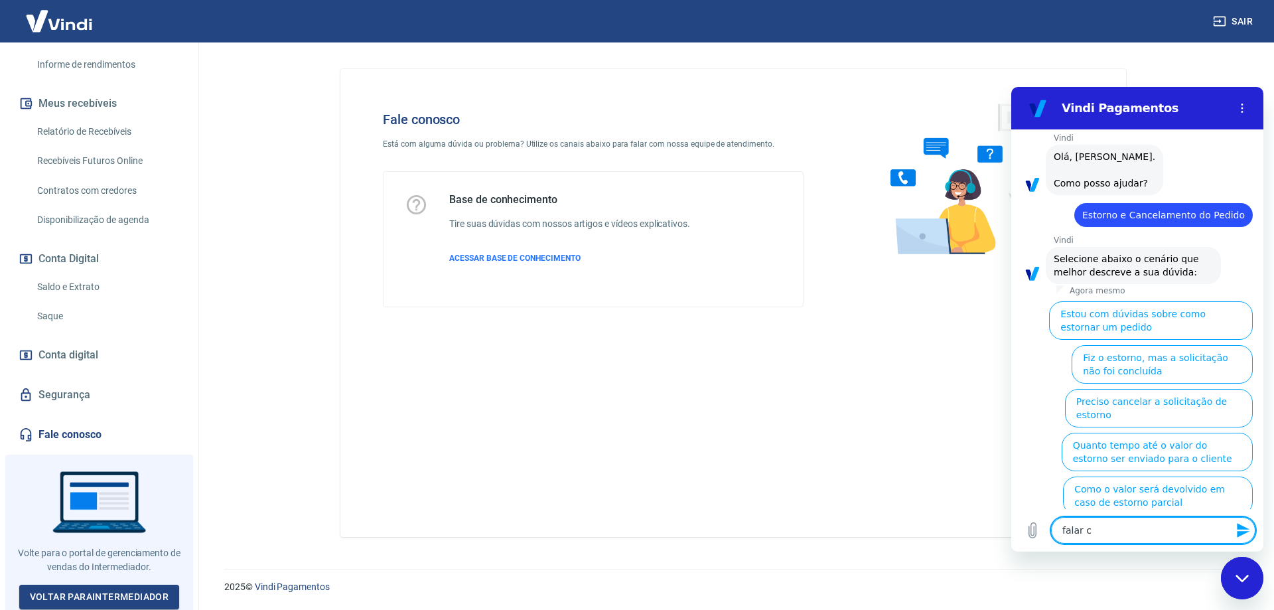
type textarea "falar co"
type textarea "x"
type textarea "falar com"
type textarea "x"
type textarea "falar com"
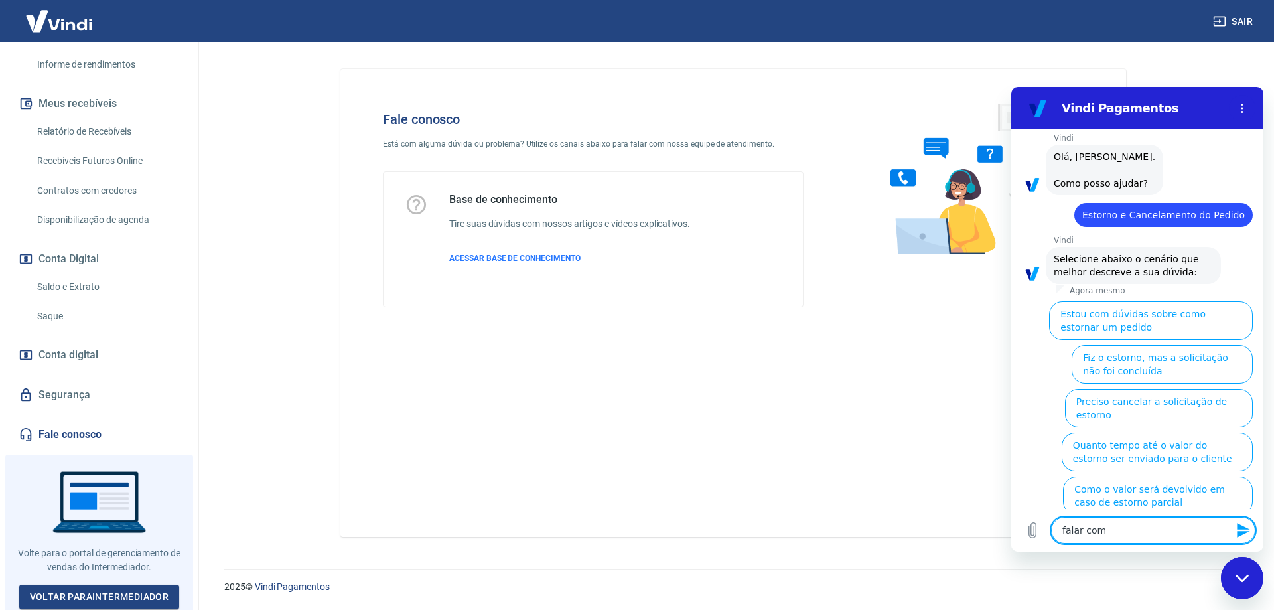
type textarea "x"
type textarea "falar com a"
type textarea "x"
type textarea "falar com at"
type textarea "x"
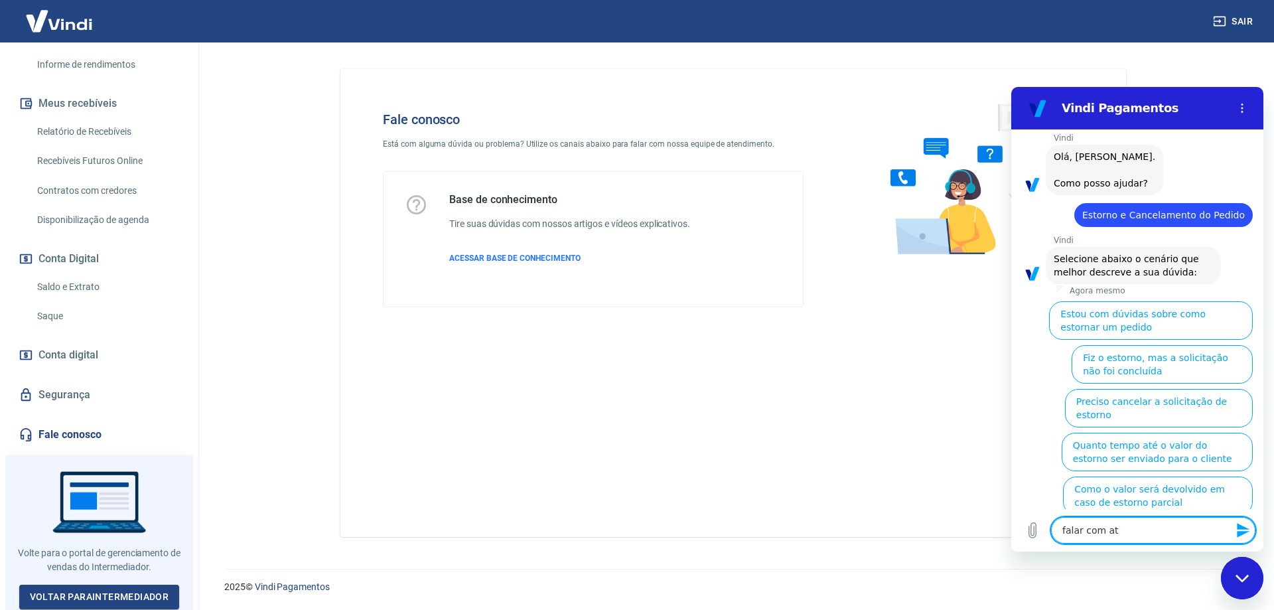
type textarea "falar com ate"
type textarea "x"
type textarea "falar com [GEOGRAPHIC_DATA]"
type textarea "x"
type textarea "falar com atend"
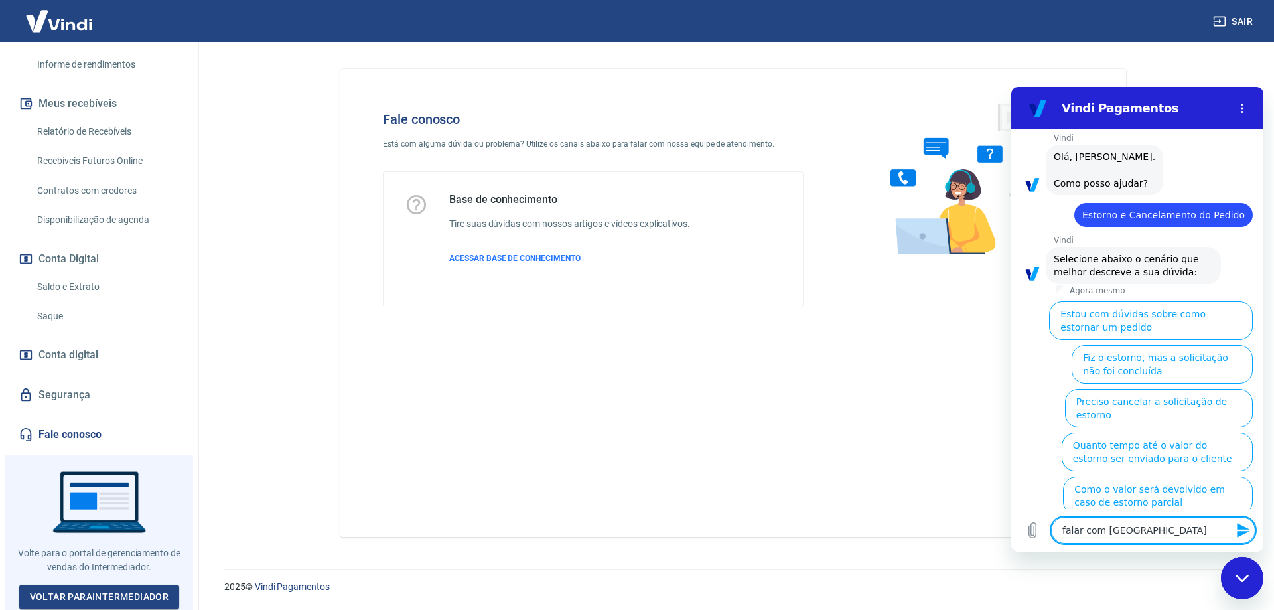
type textarea "x"
type textarea "falar com atende"
type textarea "x"
type textarea "falar com atenden"
type textarea "x"
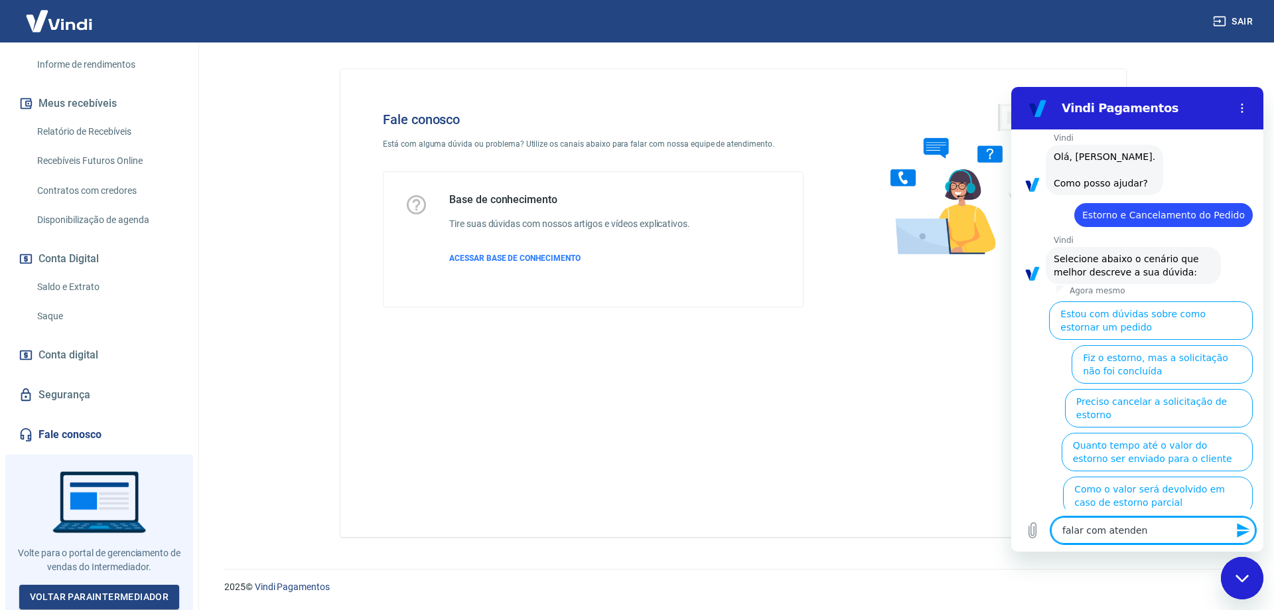
type textarea "falar com atendent"
type textarea "x"
type textarea "falar com atendente"
type textarea "x"
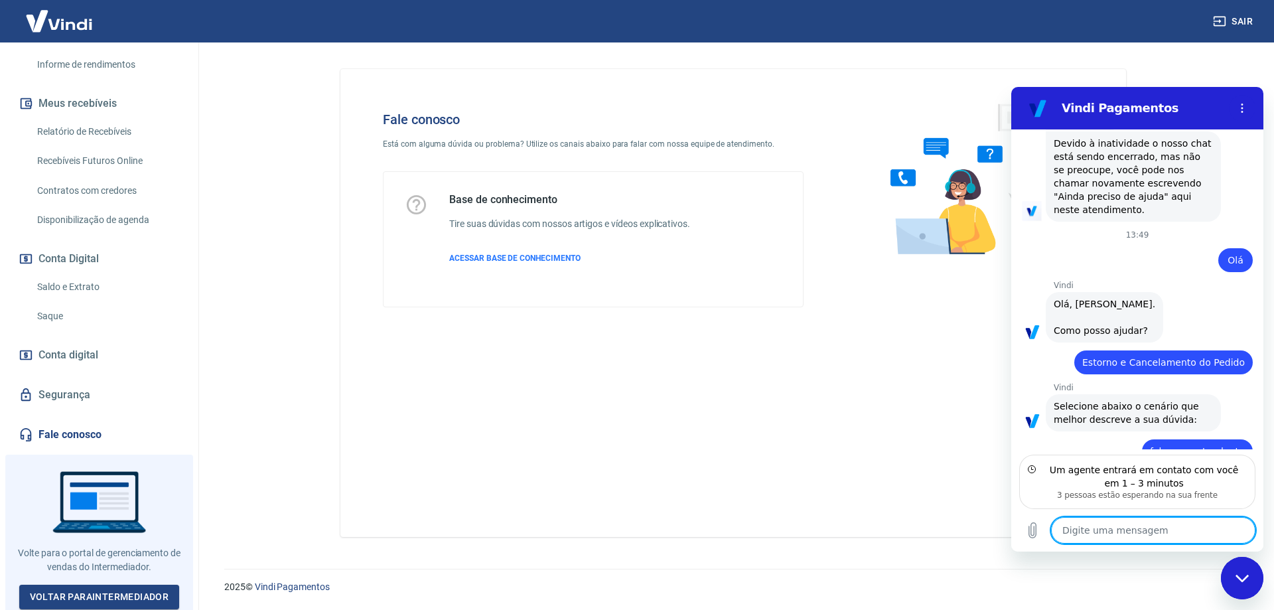
scroll to position [509, 0]
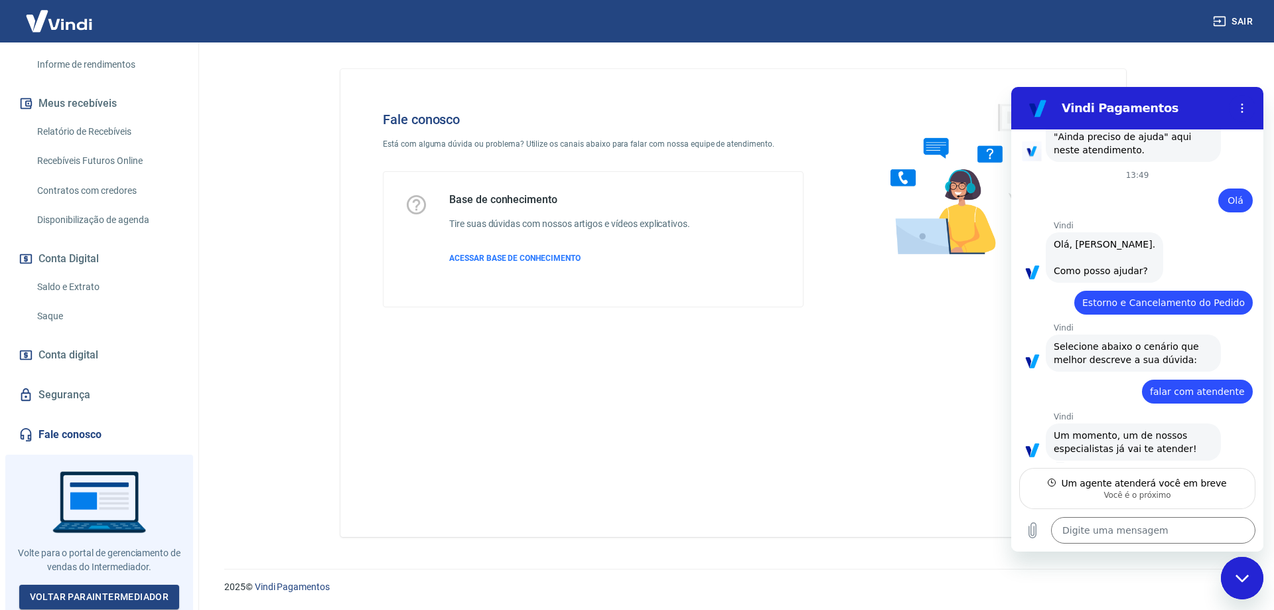
type textarea "x"
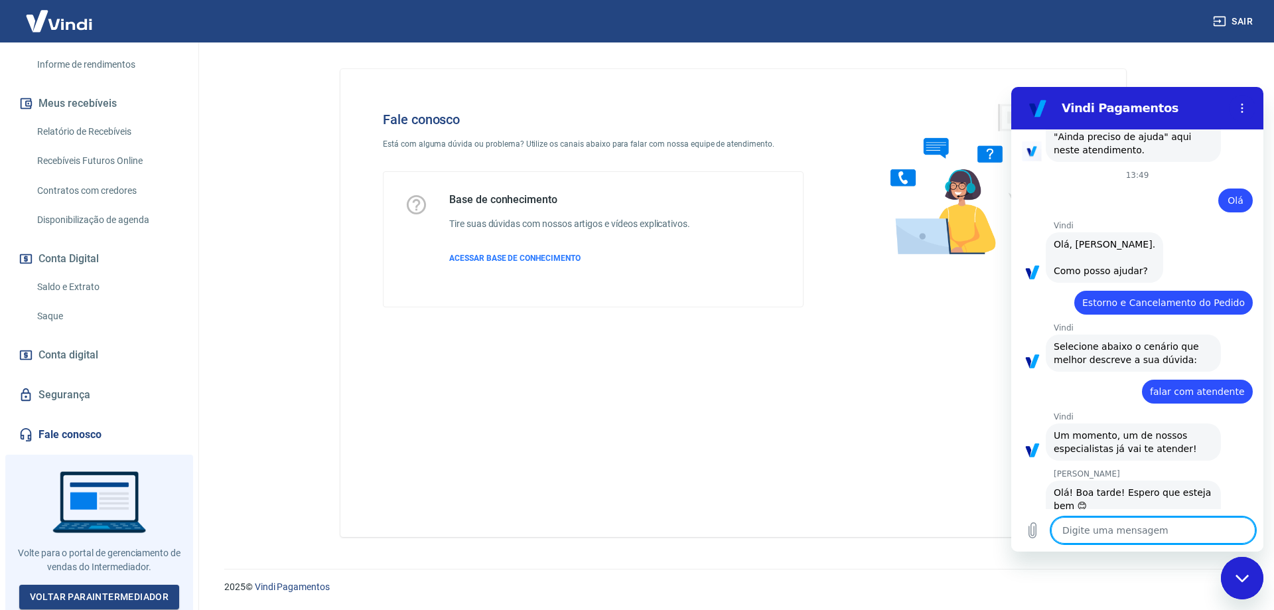
scroll to position [559, 0]
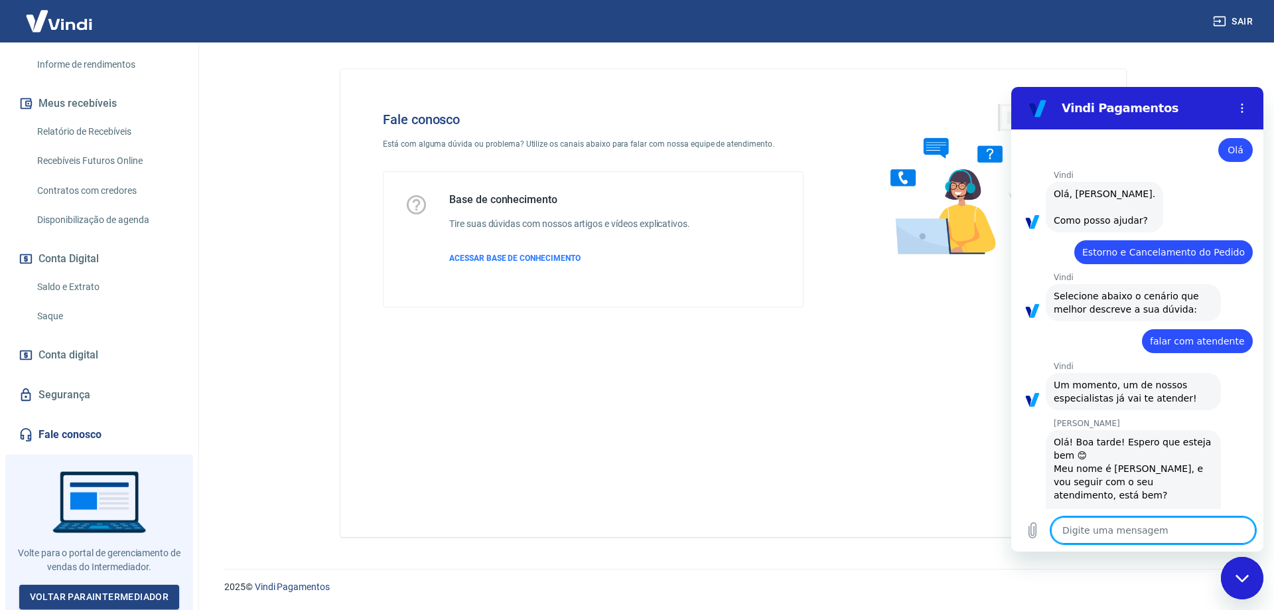
click at [1130, 527] on textarea at bounding box center [1153, 530] width 204 height 27
type textarea "O"
type textarea "x"
type textarea "Ol"
type textarea "x"
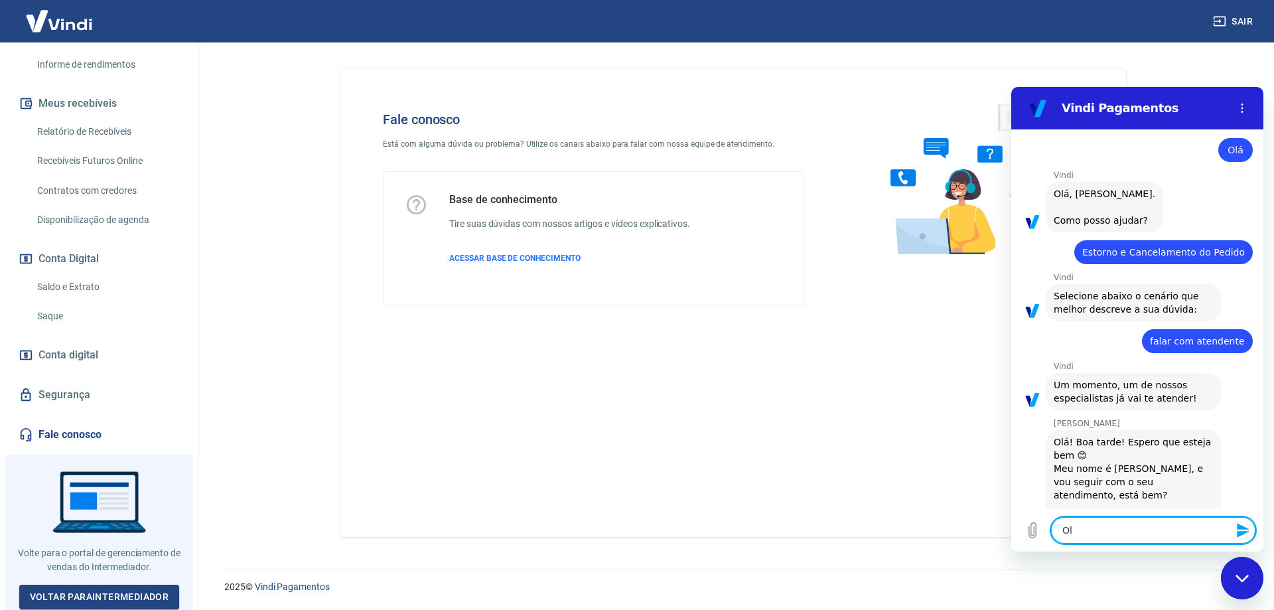
type textarea "Olá"
type textarea "x"
type textarea "Olás"
type textarea "x"
type textarea "Olás"
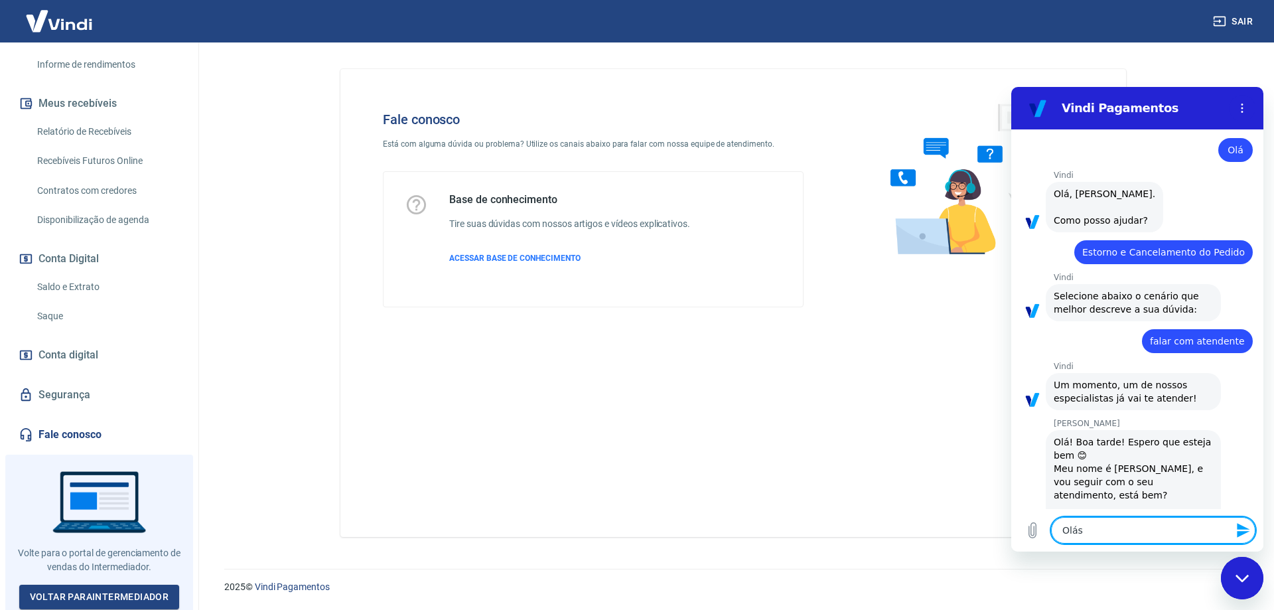
type textarea "x"
type textarea "Olás"
type textarea "x"
type textarea "Olá"
type textarea "x"
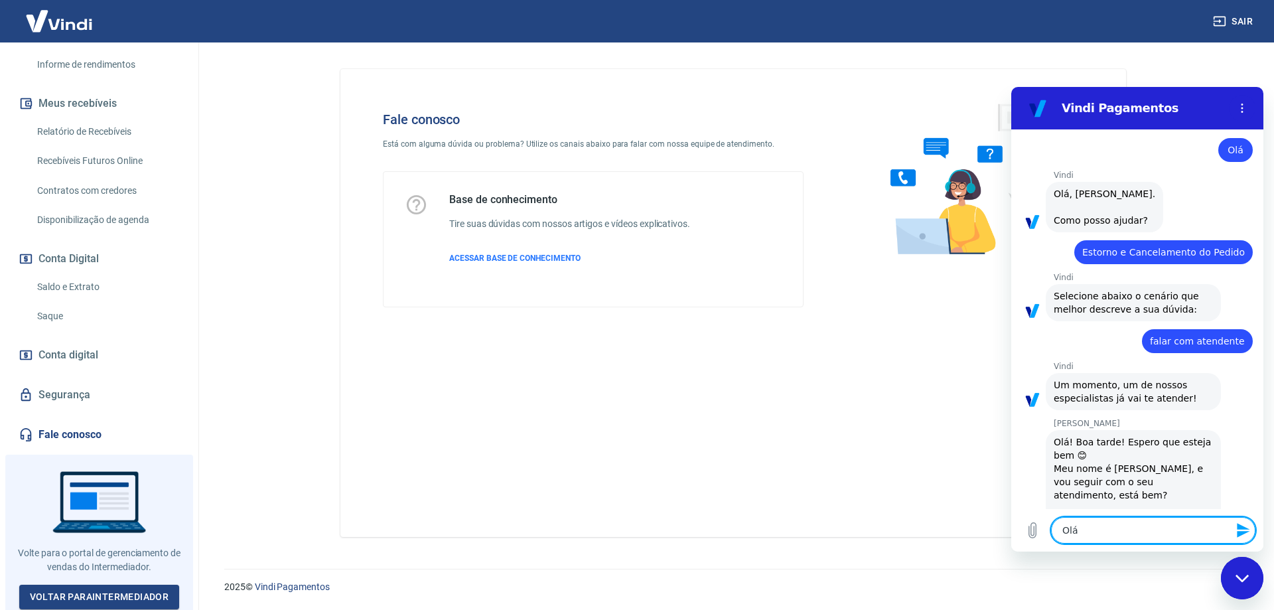
type textarea "OláM"
type textarea "x"
type textarea "Olá"
type textarea "x"
type textarea "Olá"
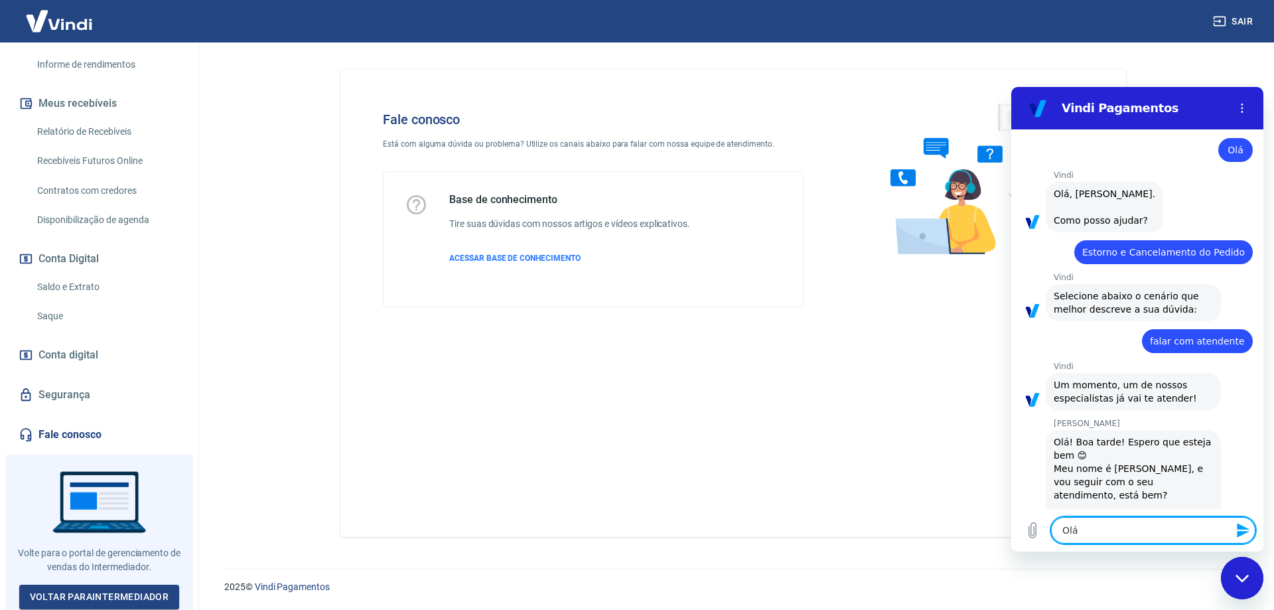
type textarea "x"
type textarea "Olá M"
type textarea "x"
type textarea "Olá Ma"
type textarea "x"
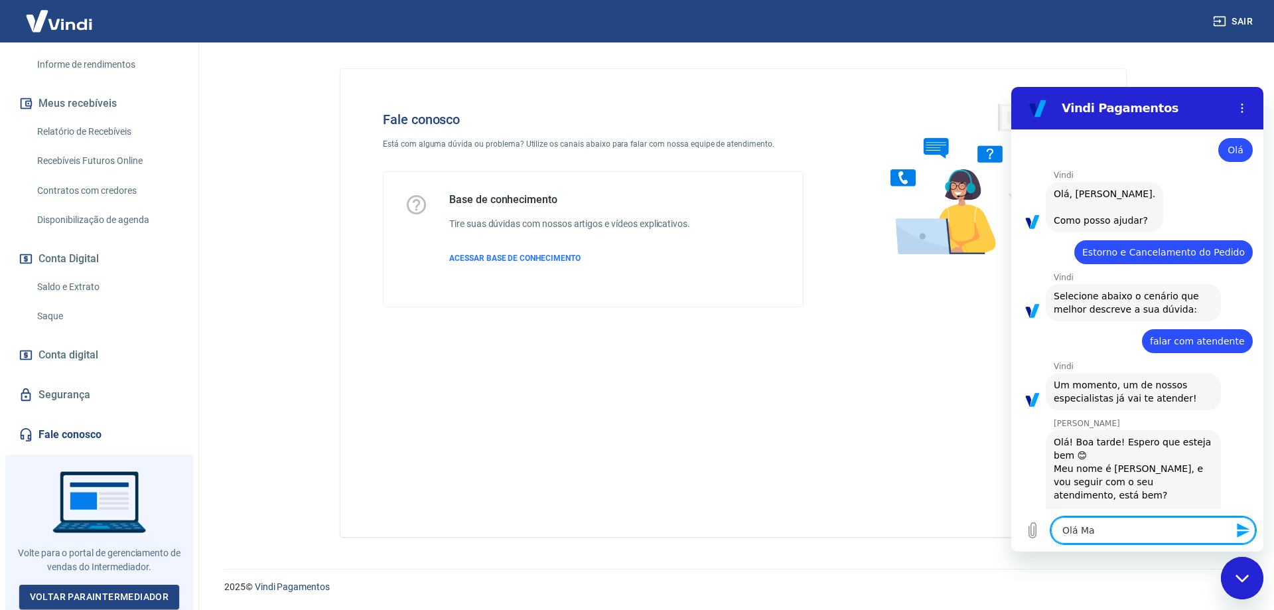
type textarea "Olá Mar"
type textarea "x"
type textarea "[PERSON_NAME]"
type textarea "x"
type textarea "[PERSON_NAME]"
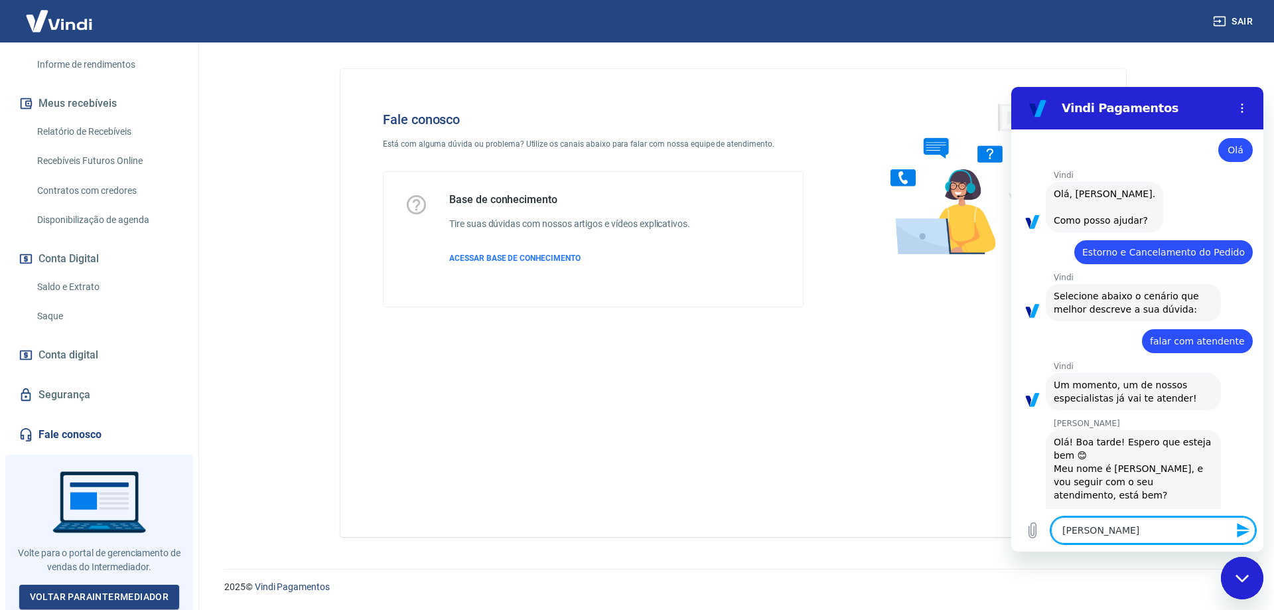
type textarea "x"
type textarea "[PERSON_NAME]"
type textarea "x"
type textarea "[PERSON_NAME]"
type textarea "x"
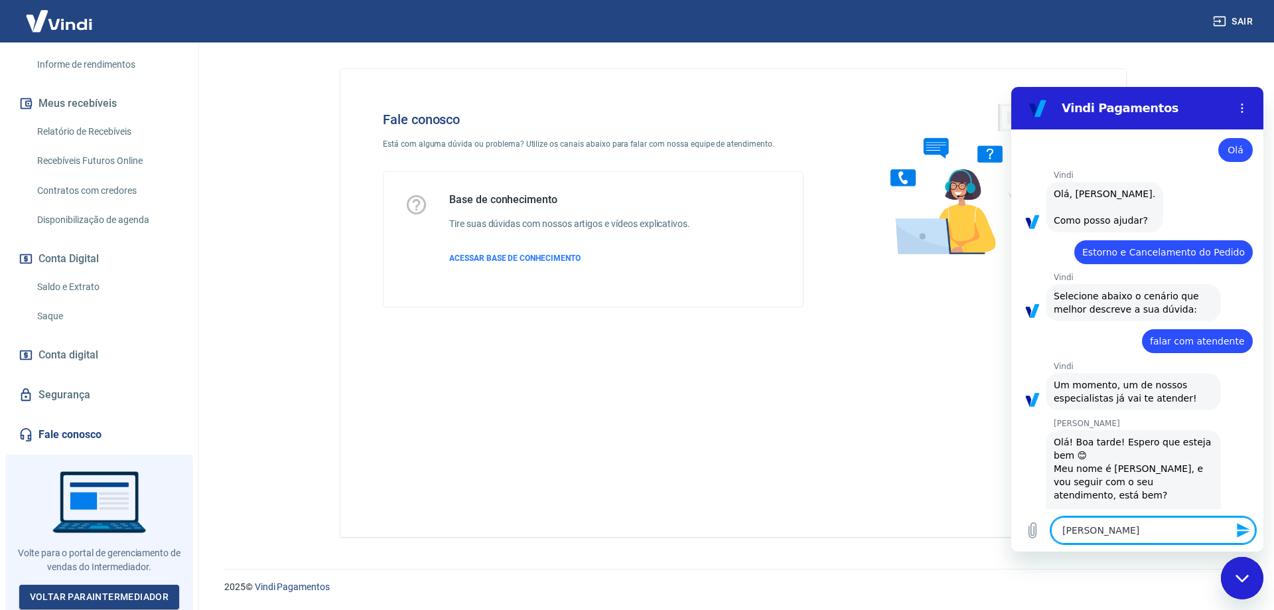
type textarea "[PERSON_NAME],"
type textarea "x"
type textarea "[PERSON_NAME],"
type textarea "x"
type textarea "[PERSON_NAME], t"
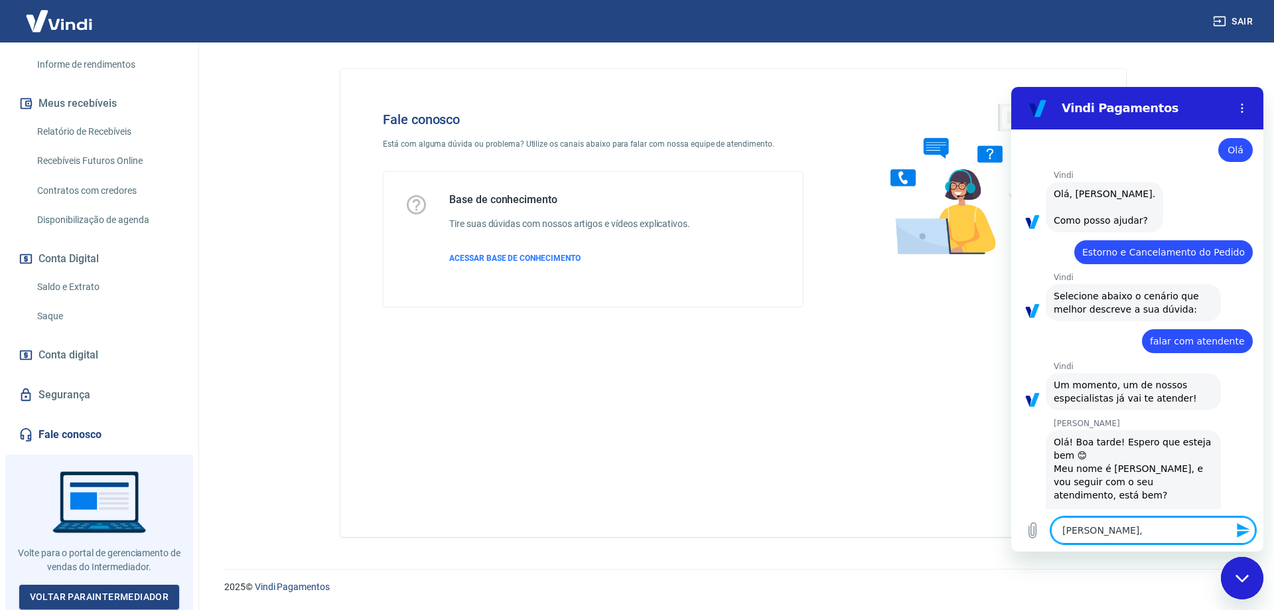
type textarea "x"
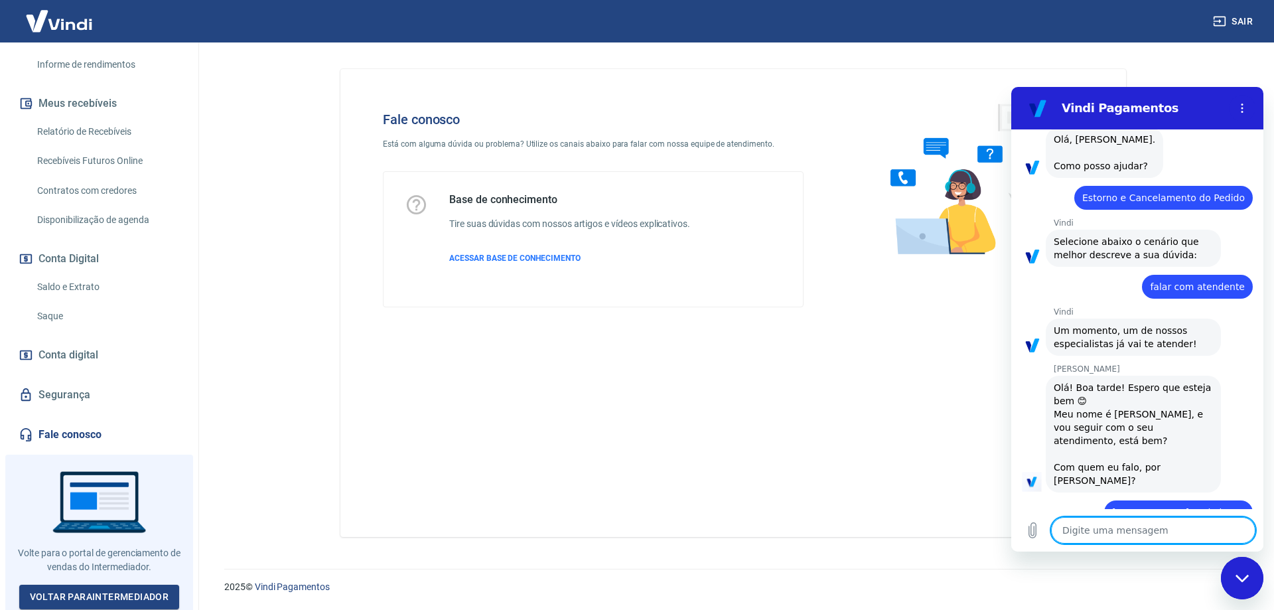
scroll to position [616, 0]
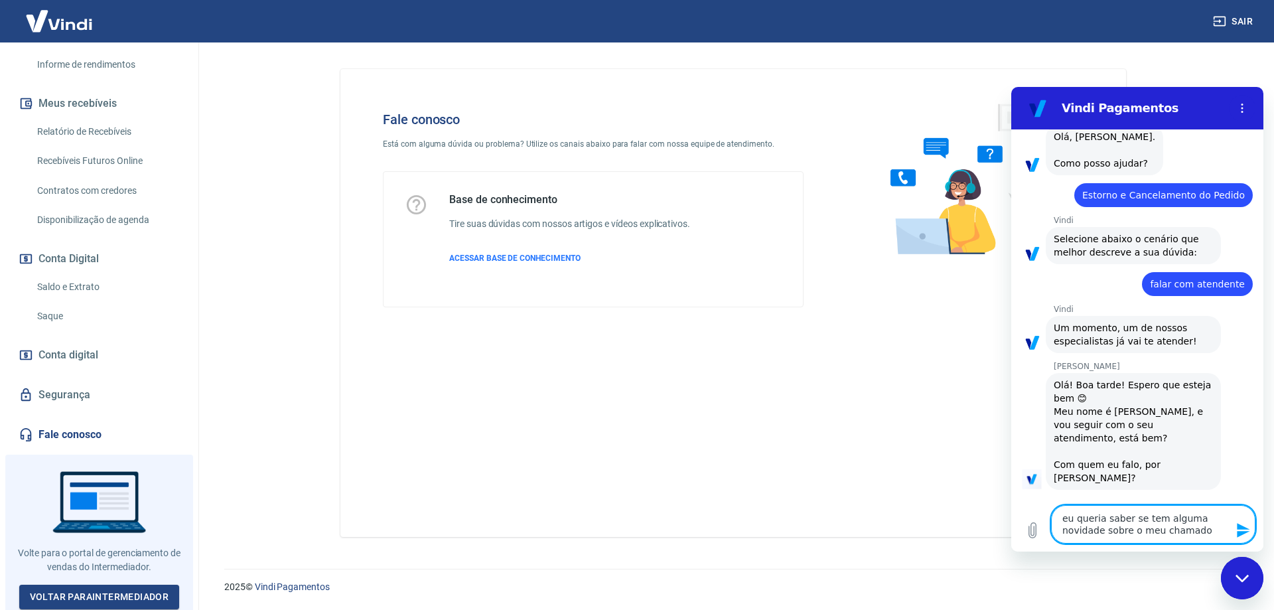
paste textarea "161233"
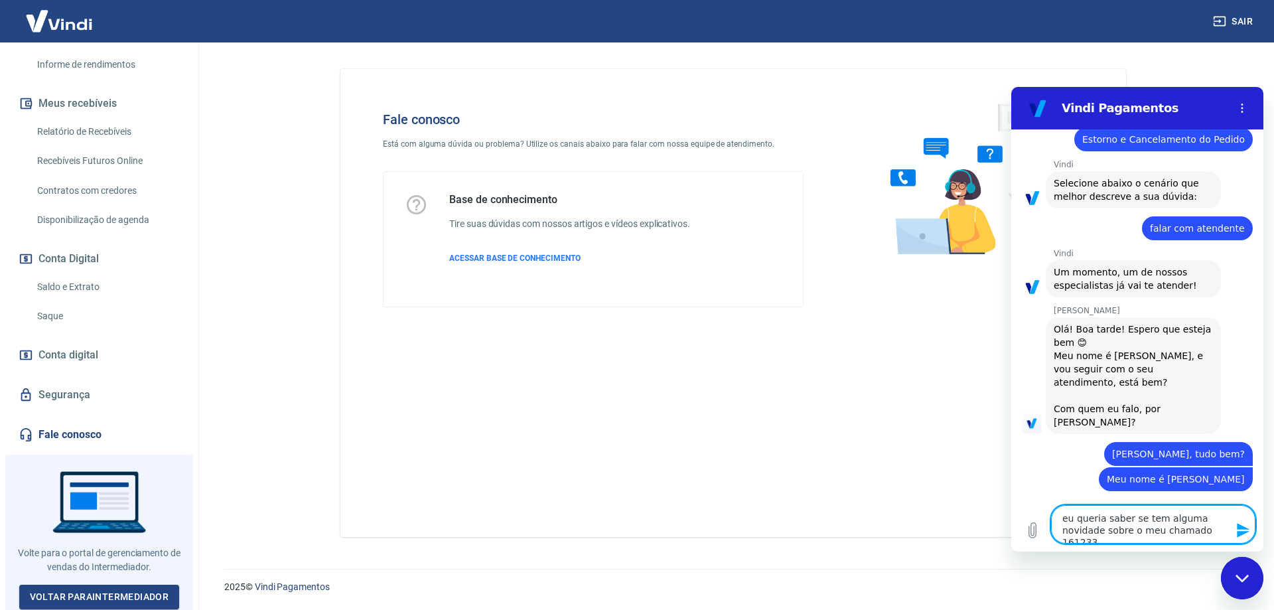
click at [1205, 531] on textarea "eu queria saber se tem alguma novidade sobre o meu chamado 161233" at bounding box center [1153, 524] width 204 height 38
paste textarea "#1692054"
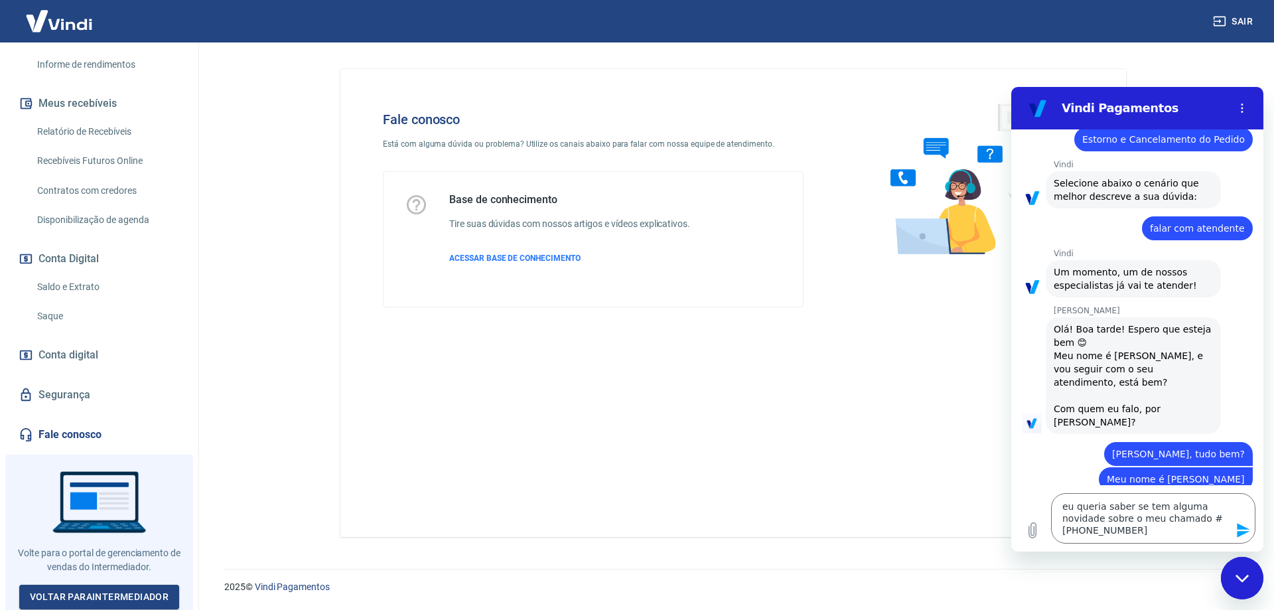
click at [1238, 523] on icon "Enviar mensagem" at bounding box center [1243, 530] width 16 height 16
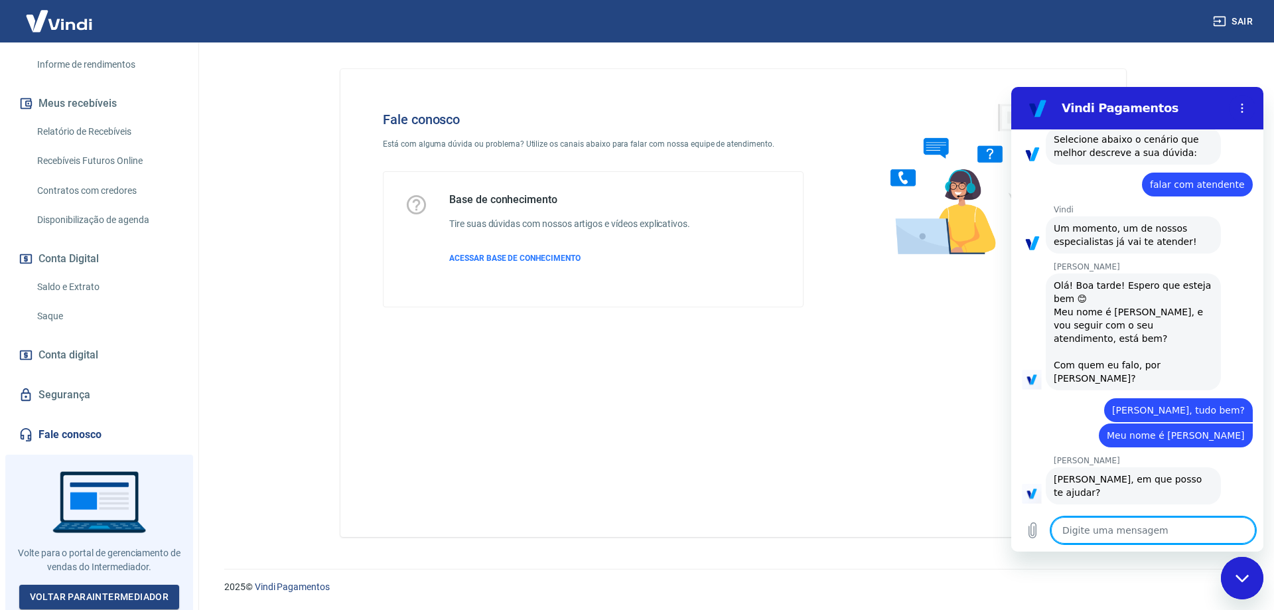
scroll to position [718, 0]
click at [1153, 527] on textarea at bounding box center [1153, 530] width 204 height 27
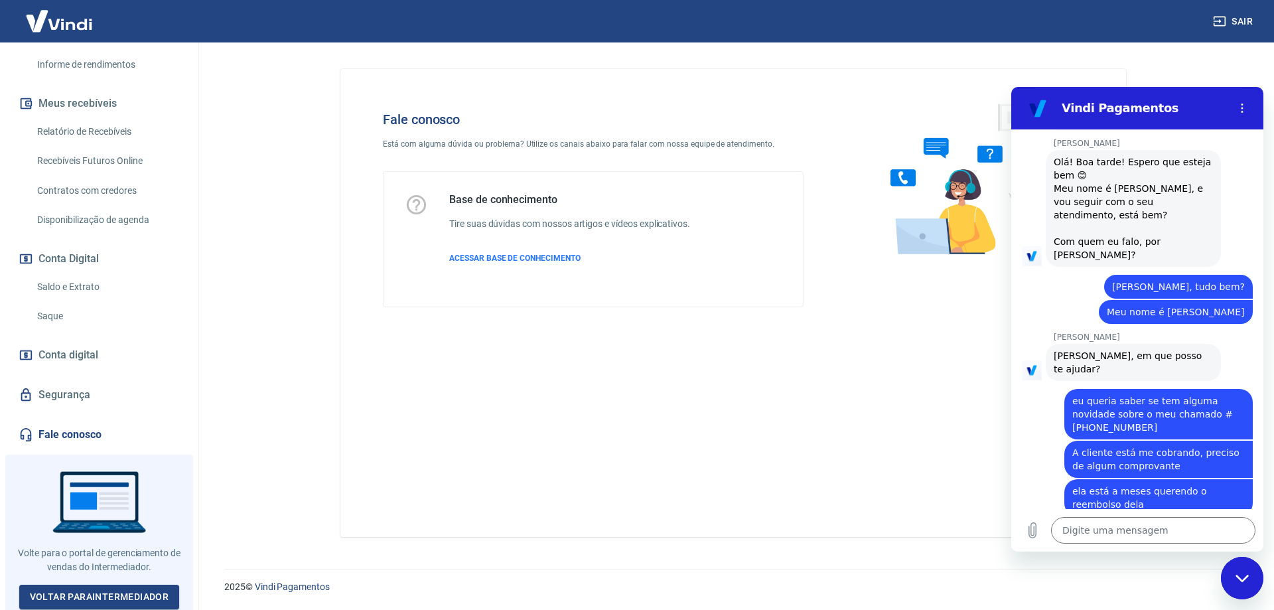
scroll to position [891, 0]
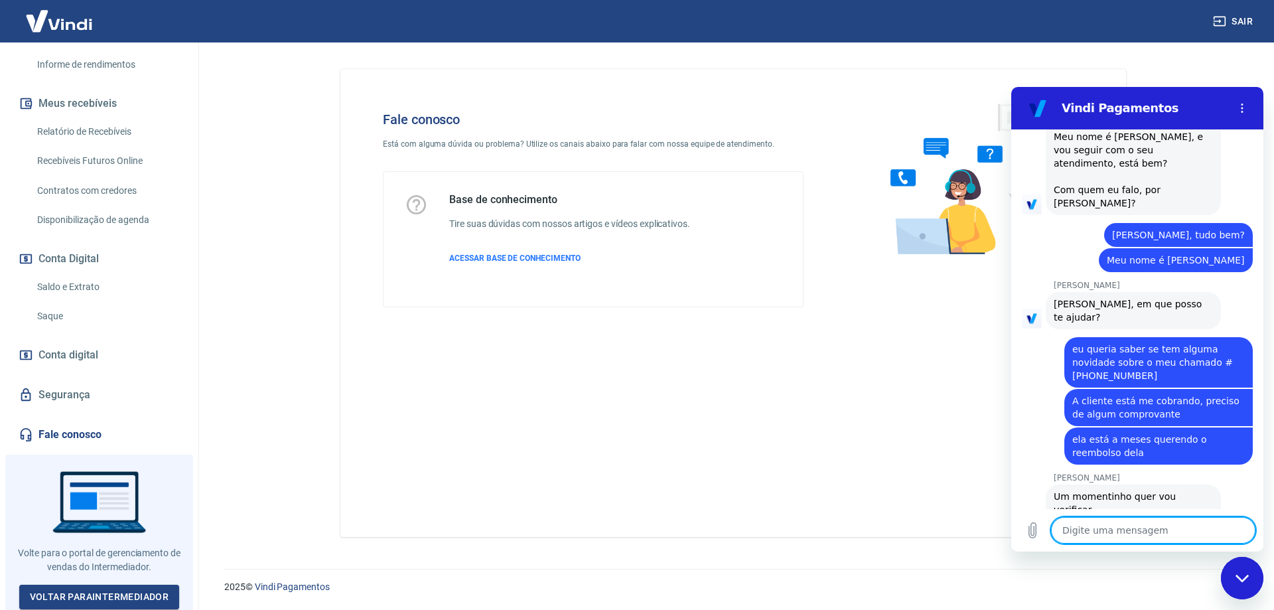
click at [1132, 525] on textarea at bounding box center [1153, 530] width 204 height 27
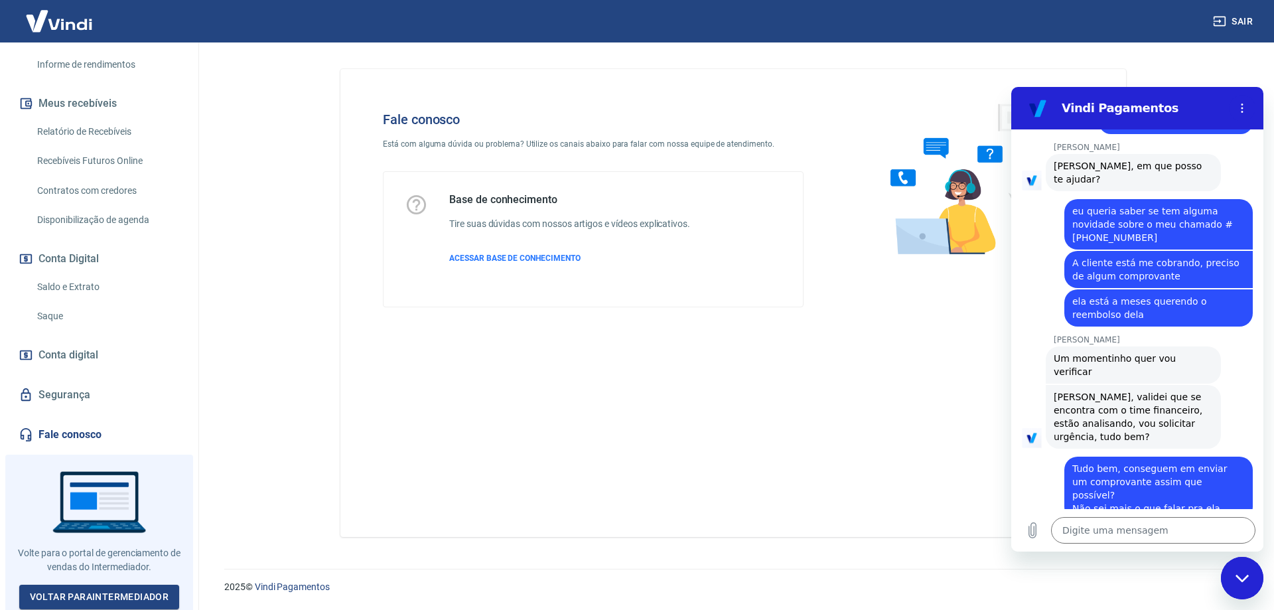
scroll to position [1031, 0]
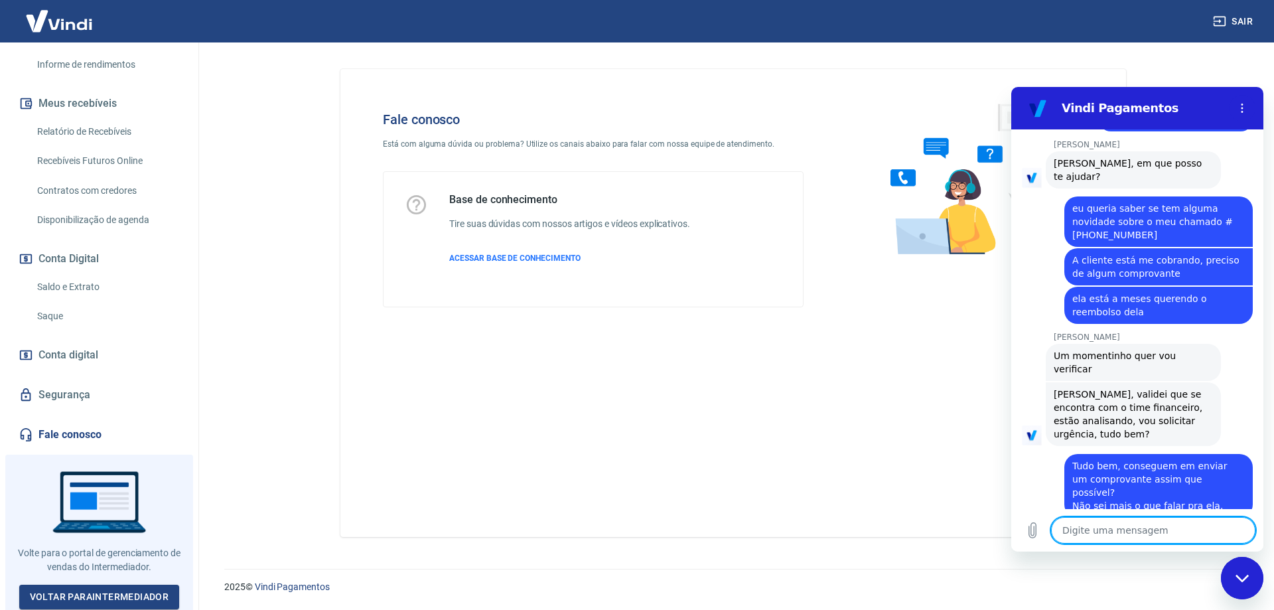
click at [1135, 539] on textarea at bounding box center [1153, 530] width 204 height 27
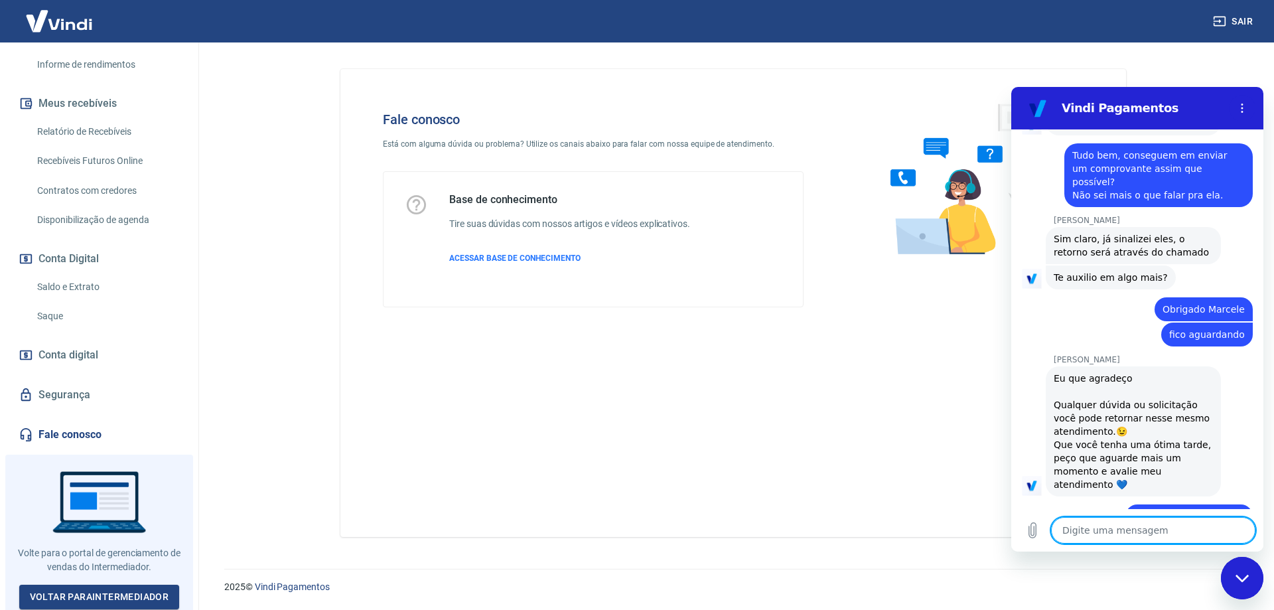
scroll to position [1345, 0]
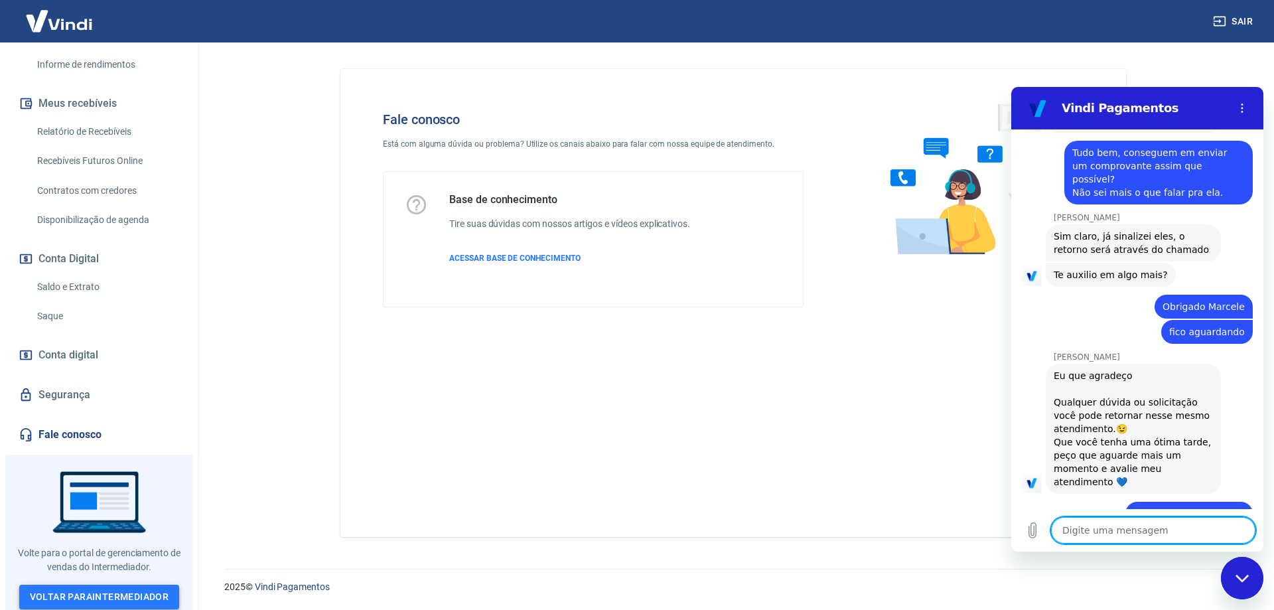
click at [153, 586] on link "Voltar para Intermediador" at bounding box center [99, 596] width 161 height 25
